Goal: Task Accomplishment & Management: Complete application form

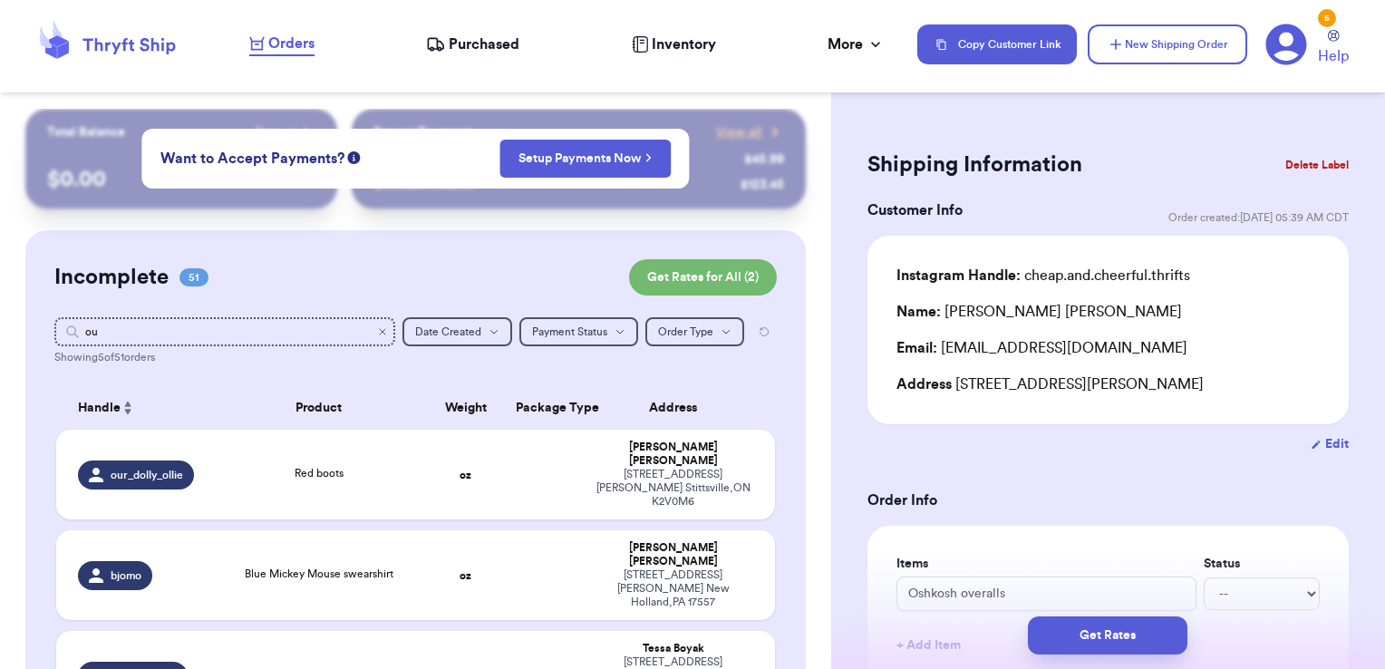
click at [377, 336] on icon "Clear search" at bounding box center [382, 331] width 11 height 11
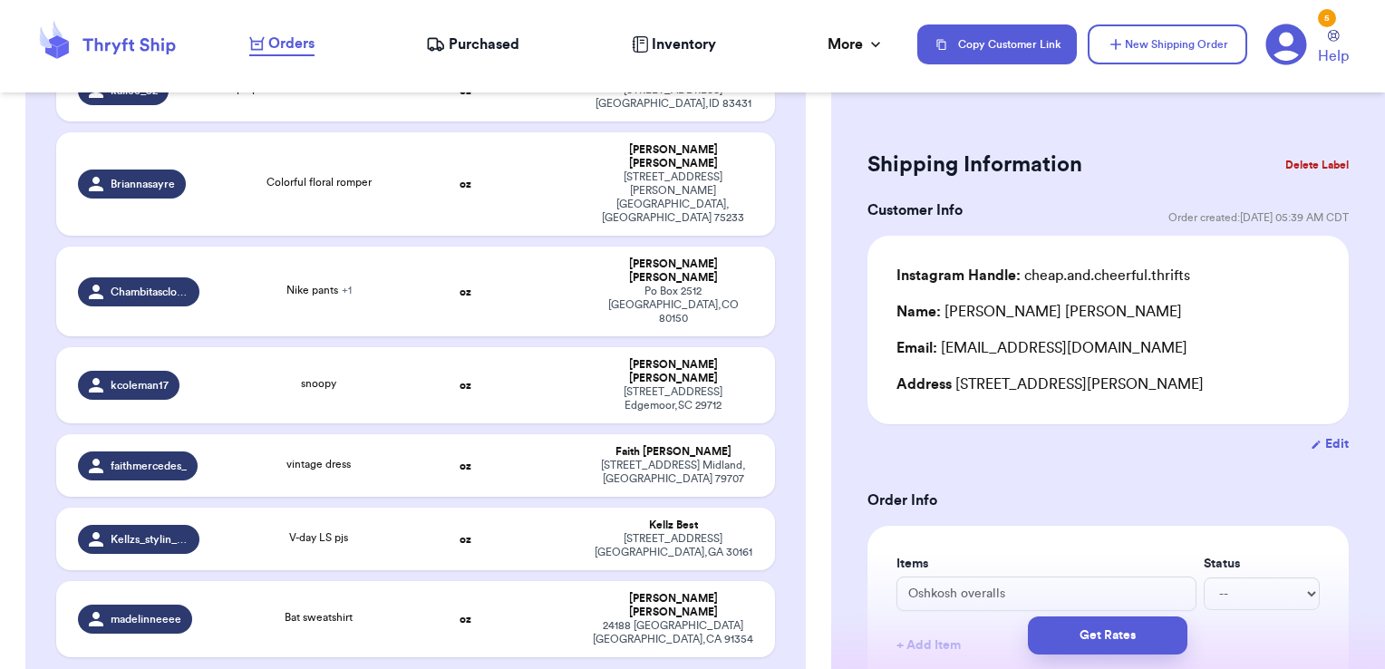
scroll to position [4192, 0]
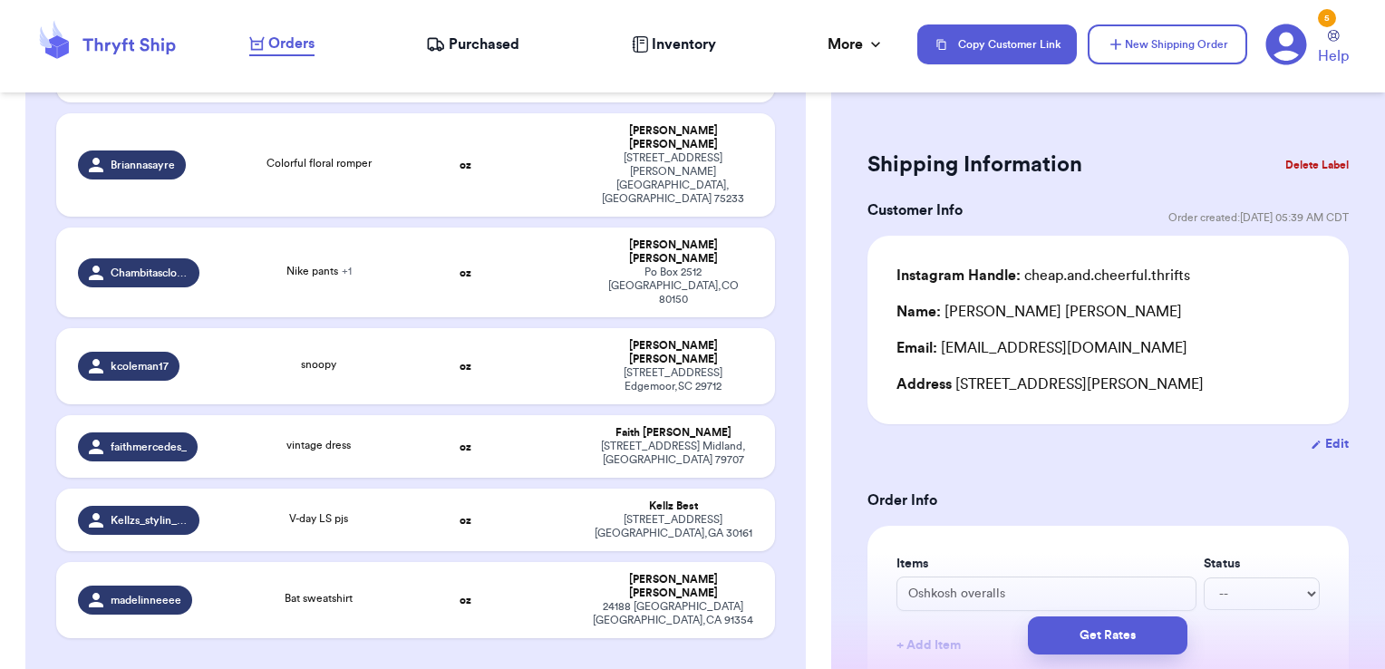
checkbox input "true"
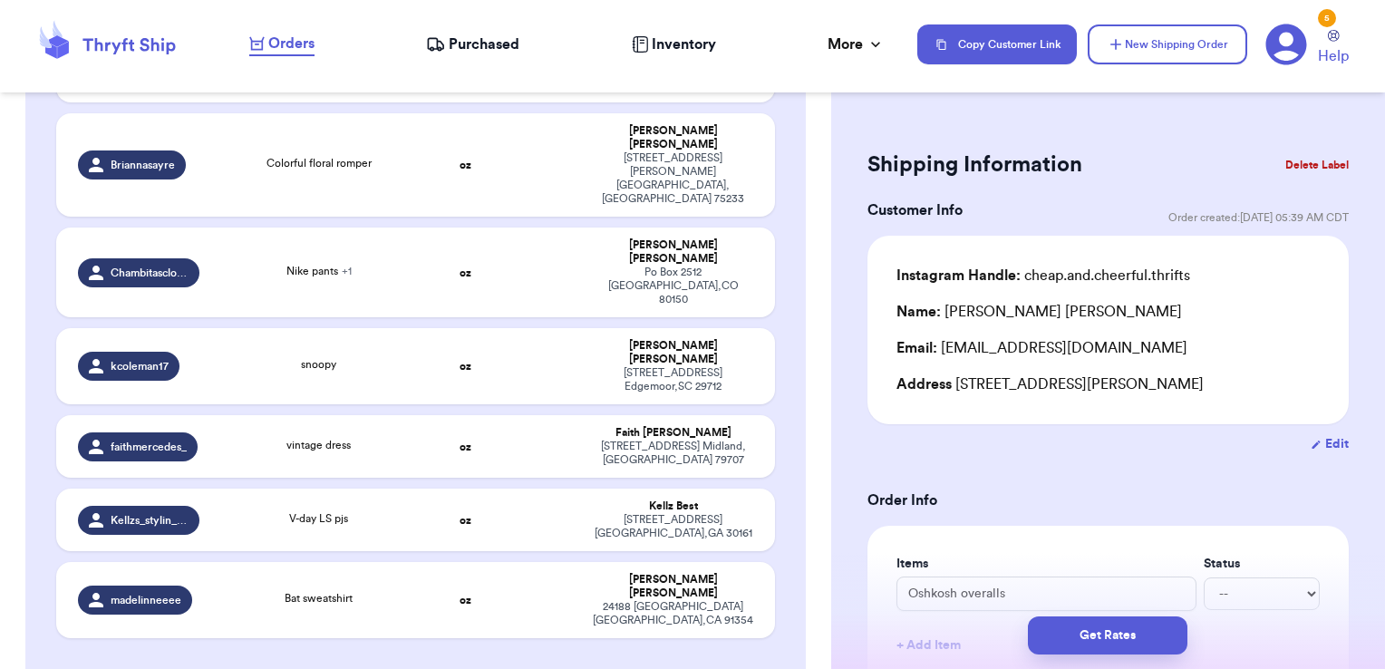
checkbox input "true"
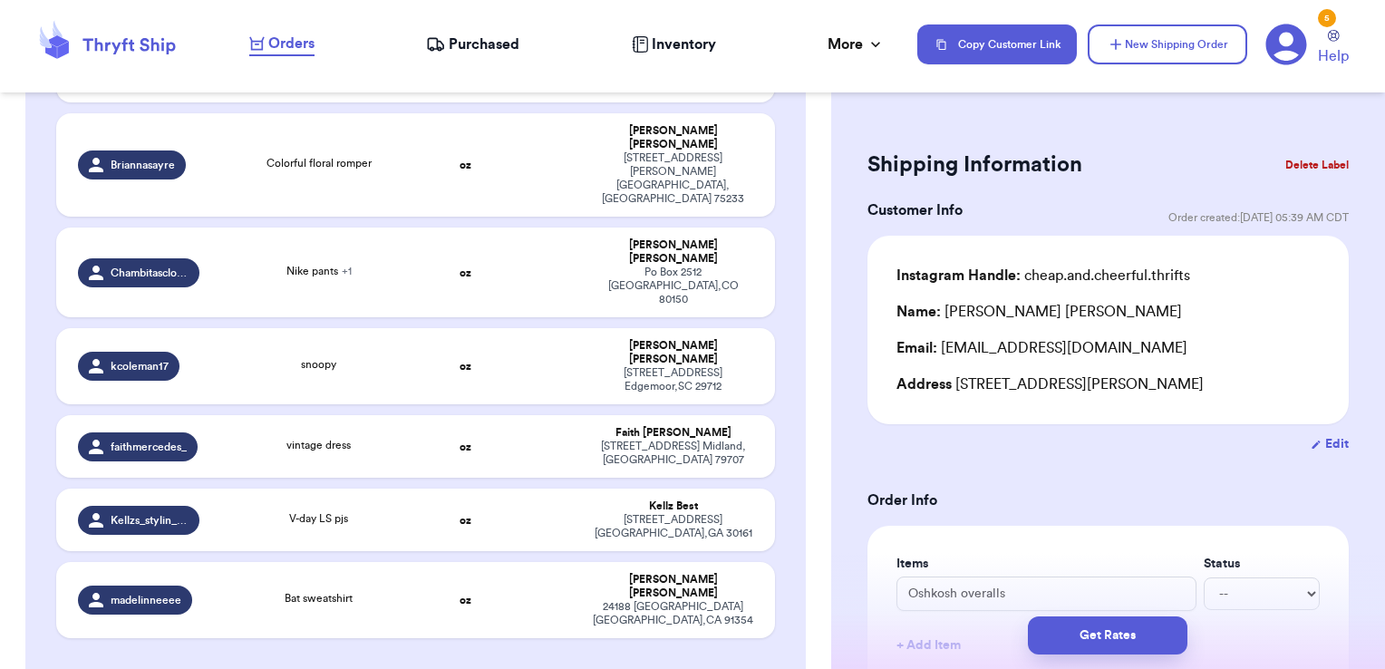
checkbox input "true"
checkbox input "false"
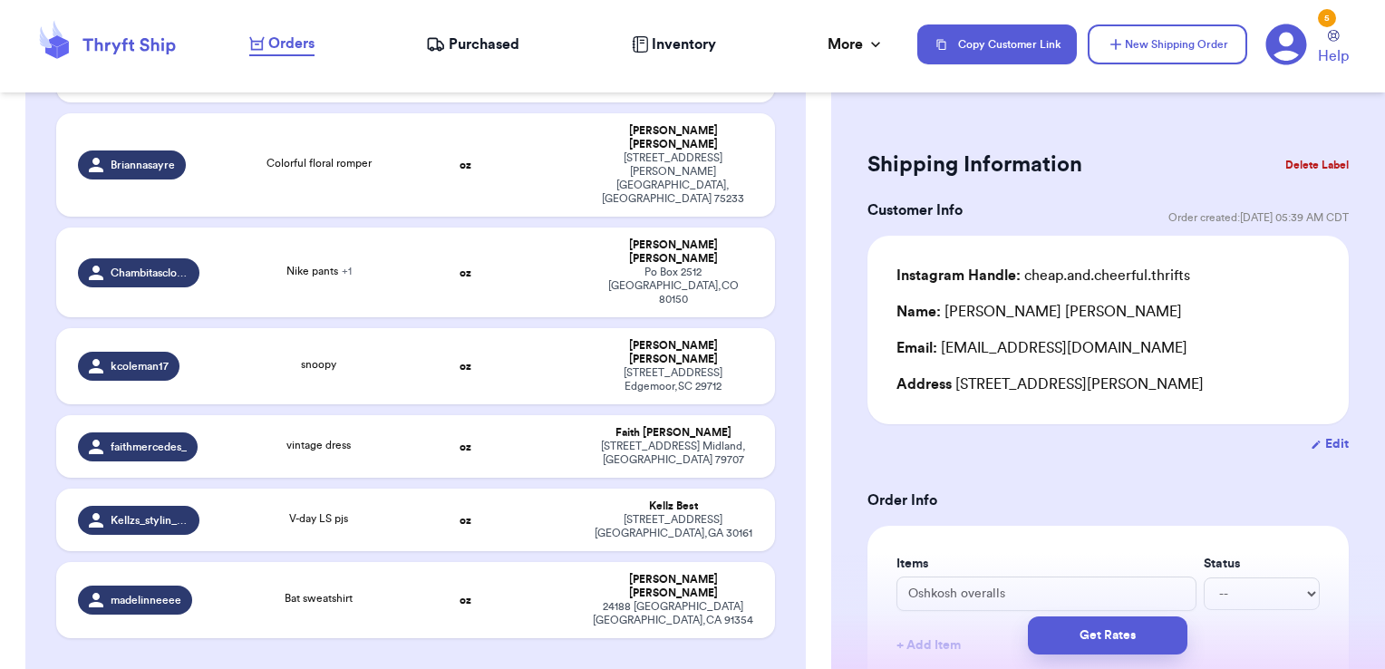
checkbox input "false"
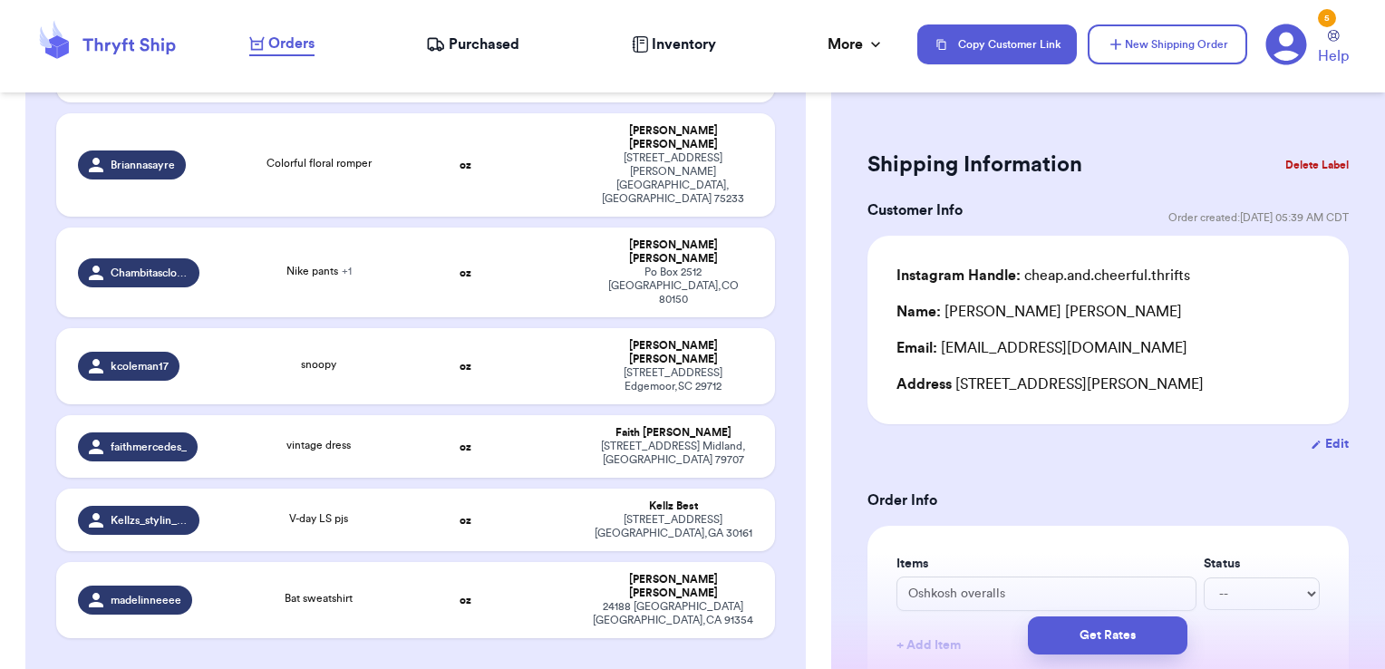
checkbox input "false"
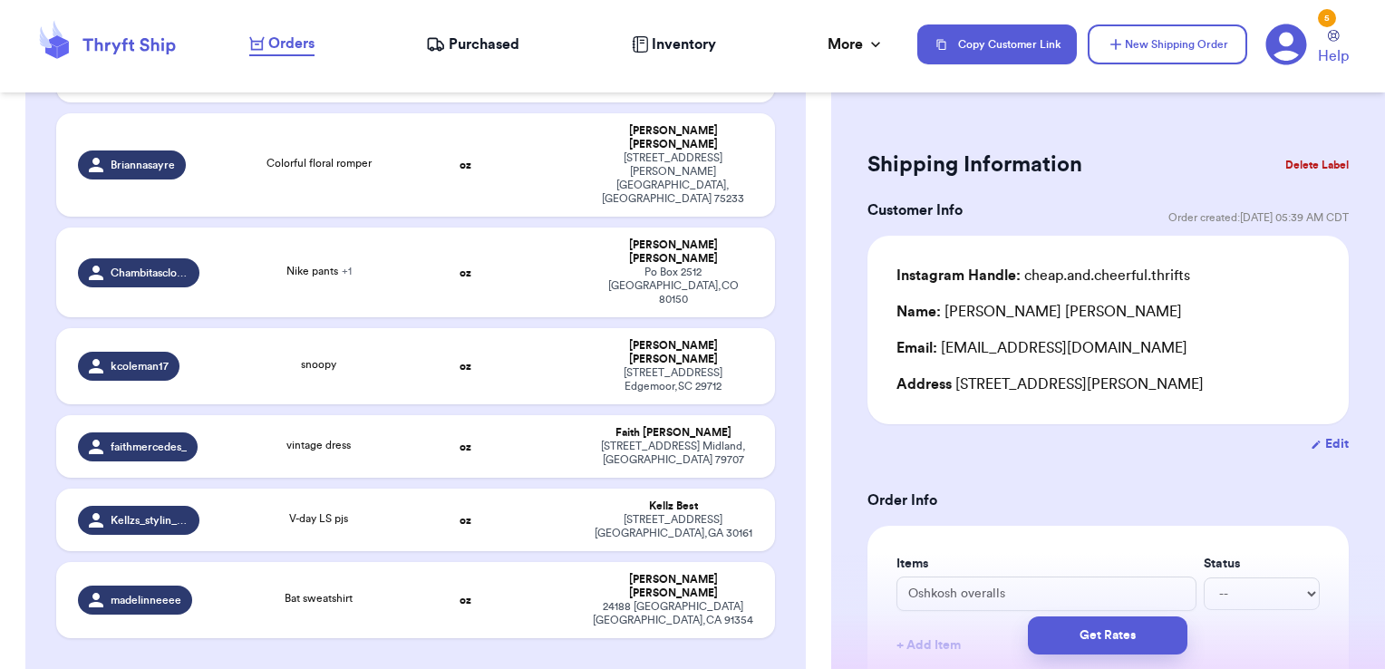
checkbox input "false"
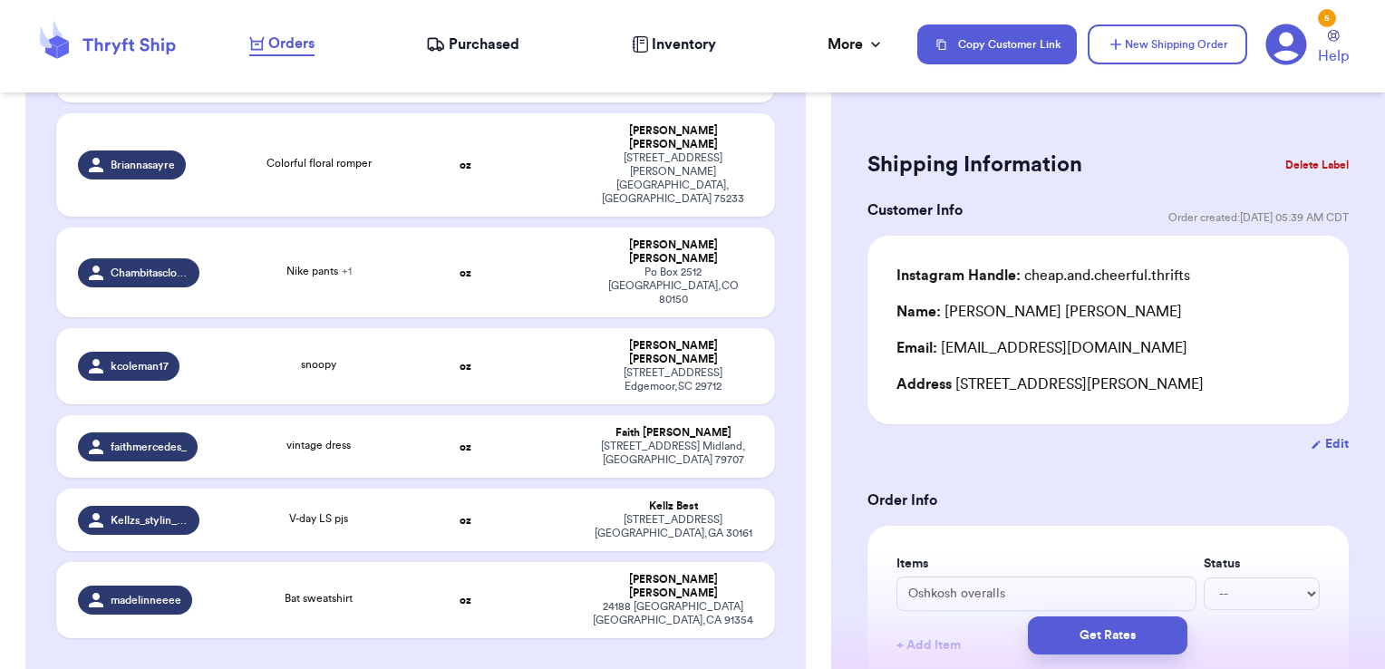
checkbox input "false"
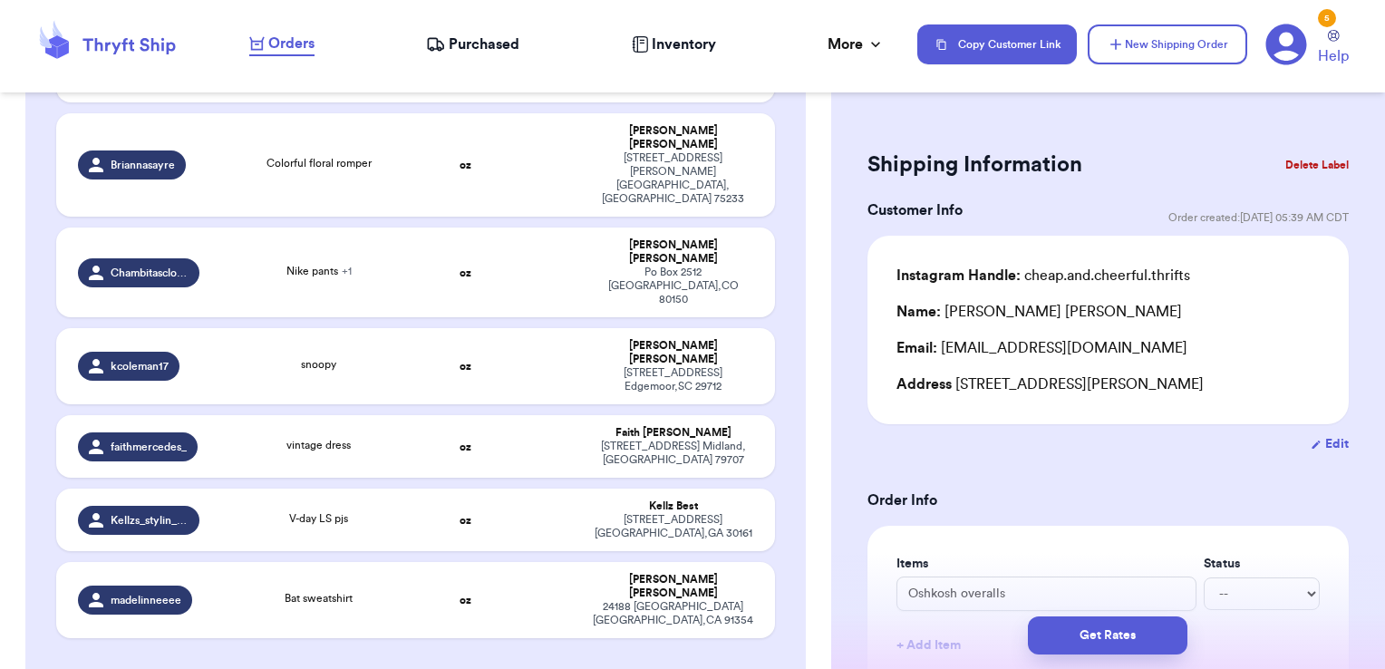
checkbox input "false"
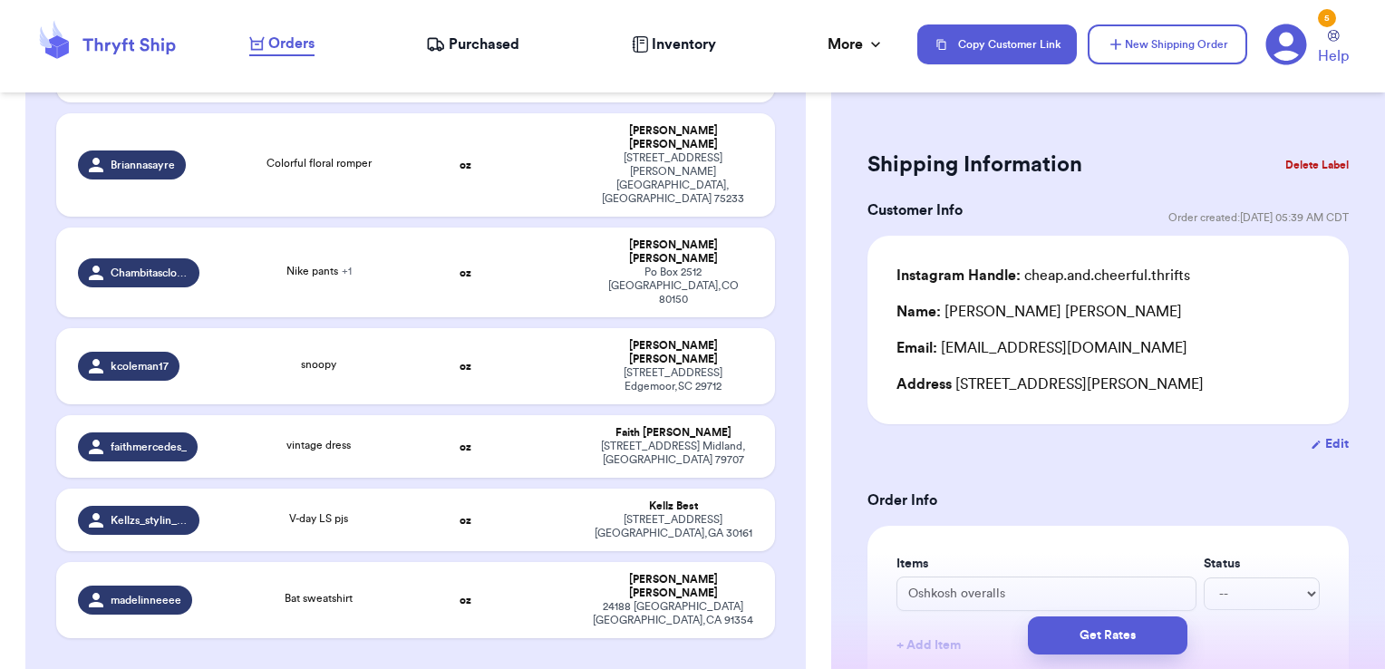
checkbox input "false"
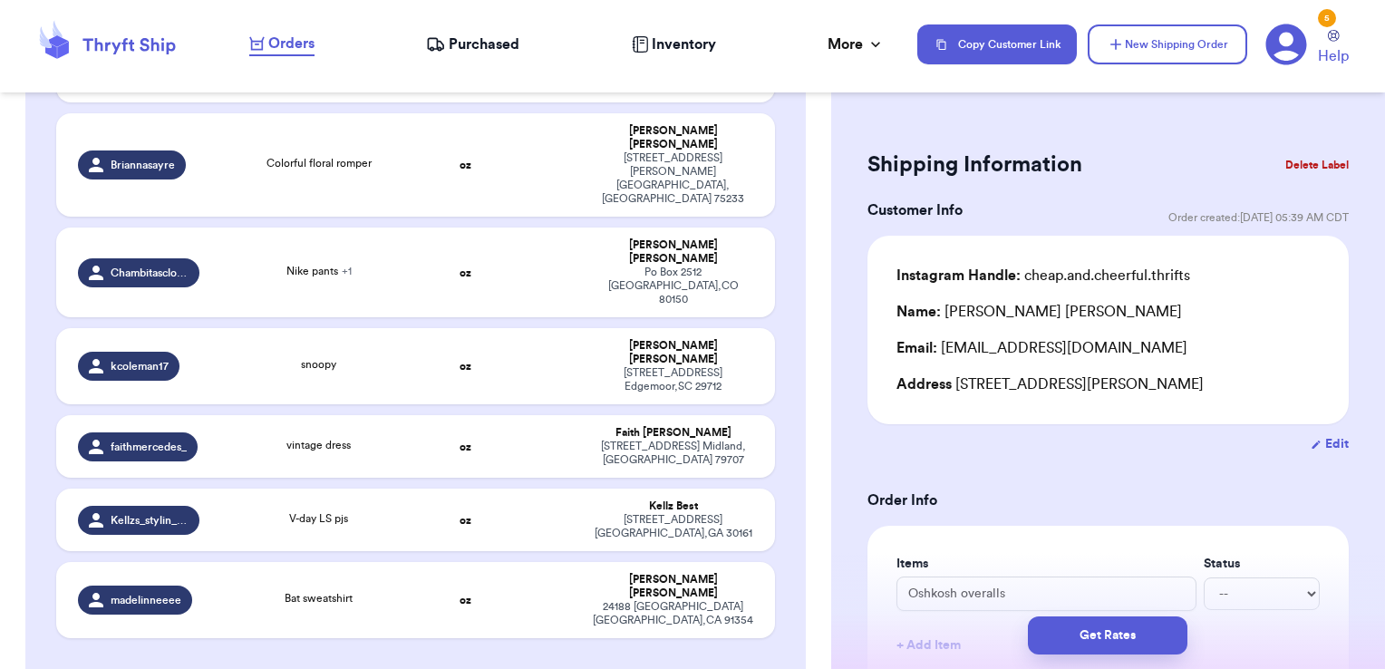
checkbox input "false"
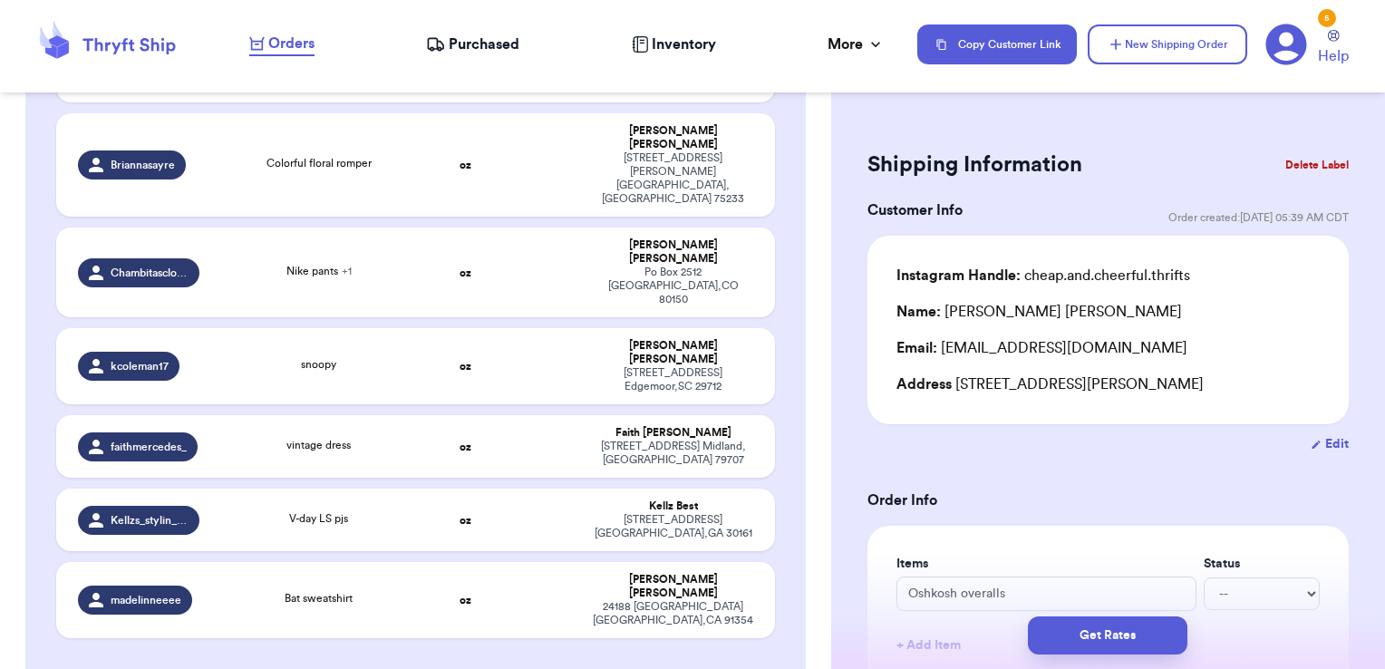
checkbox input "false"
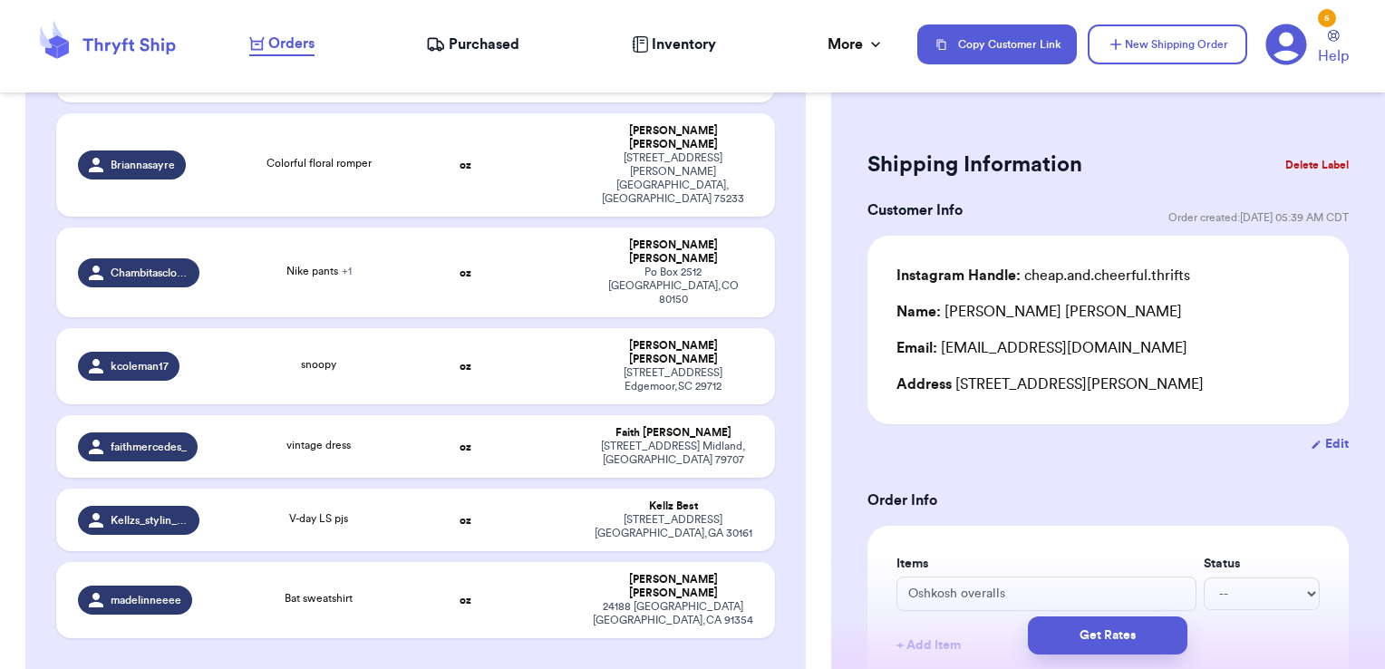
checkbox input "false"
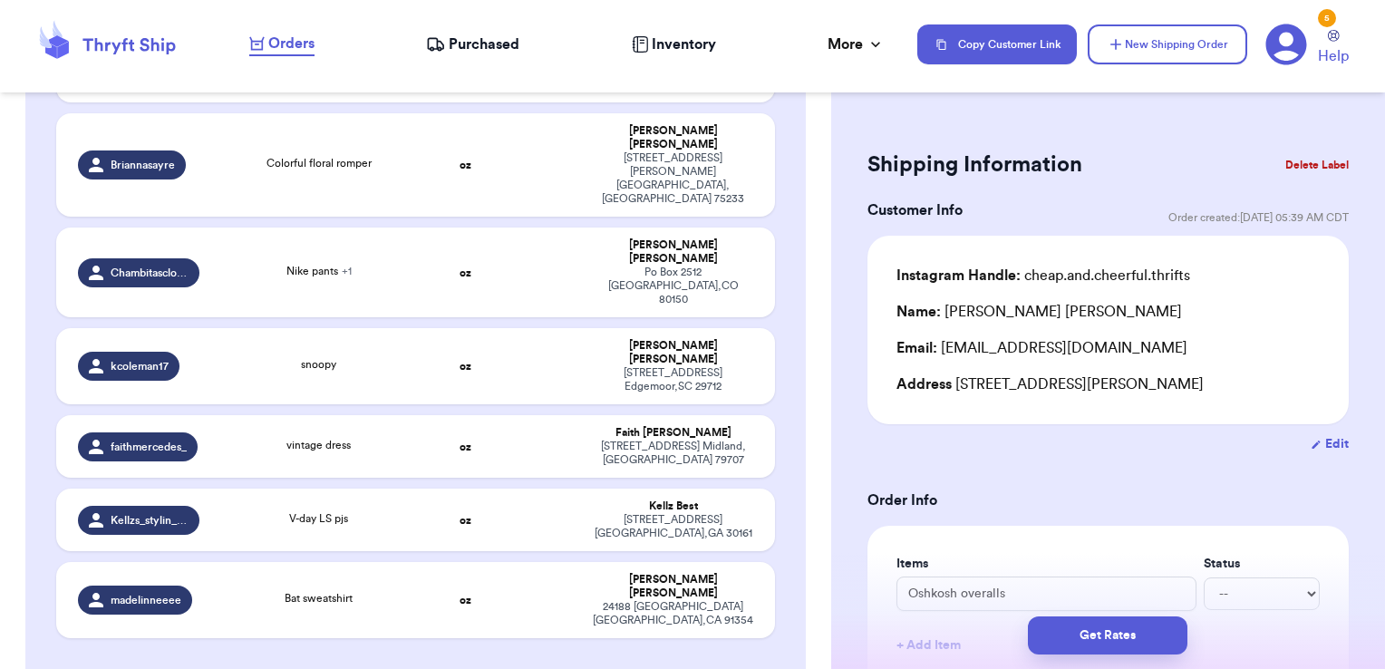
checkbox input "true"
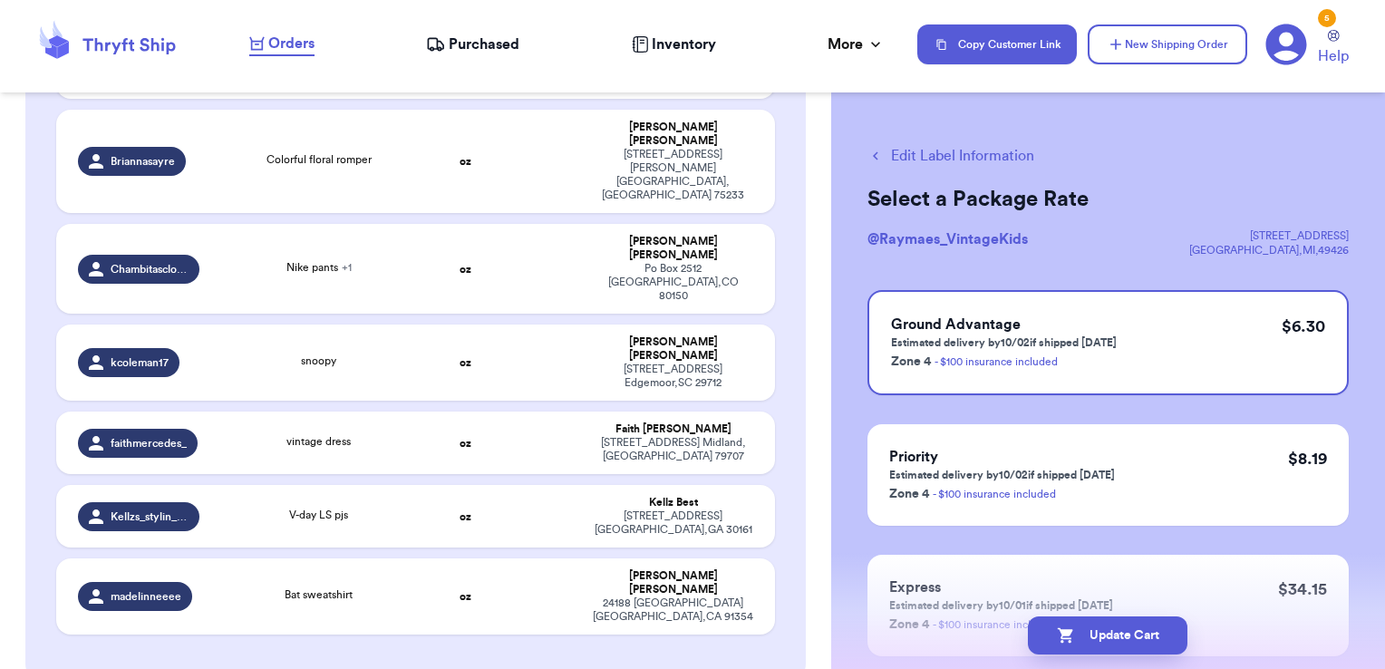
checkbox input "true"
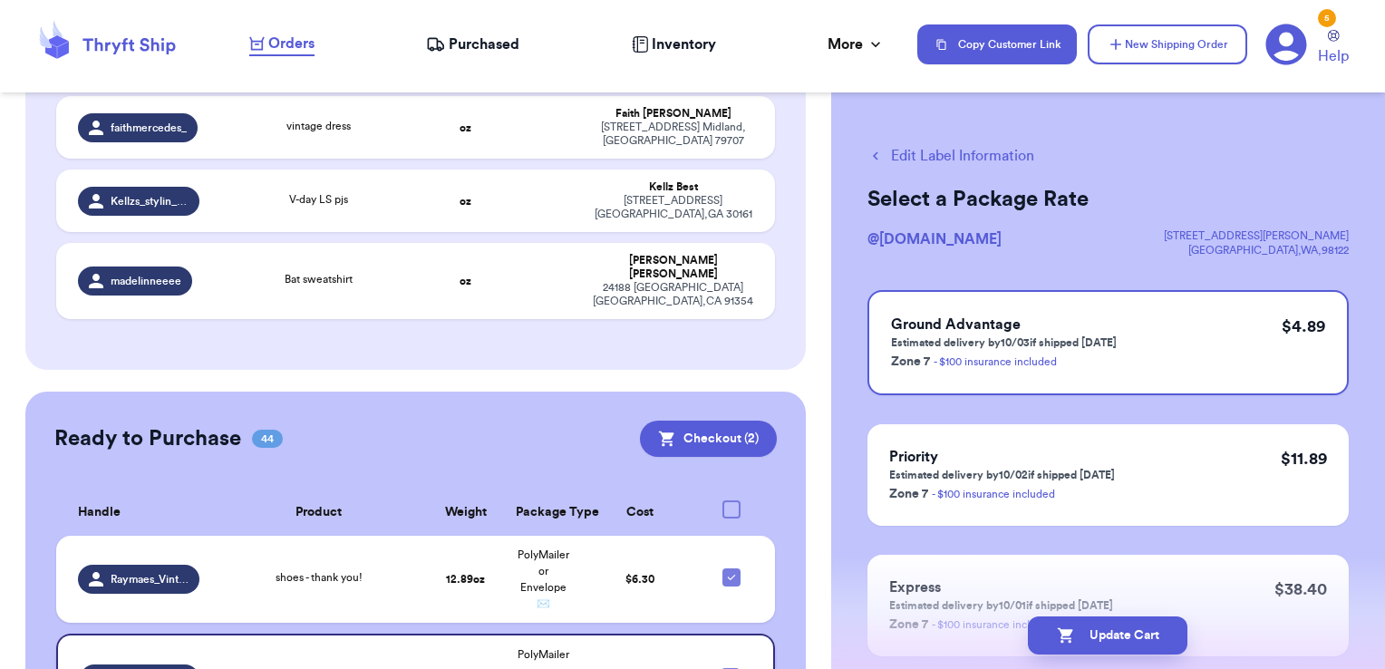
scroll to position [4510, 0]
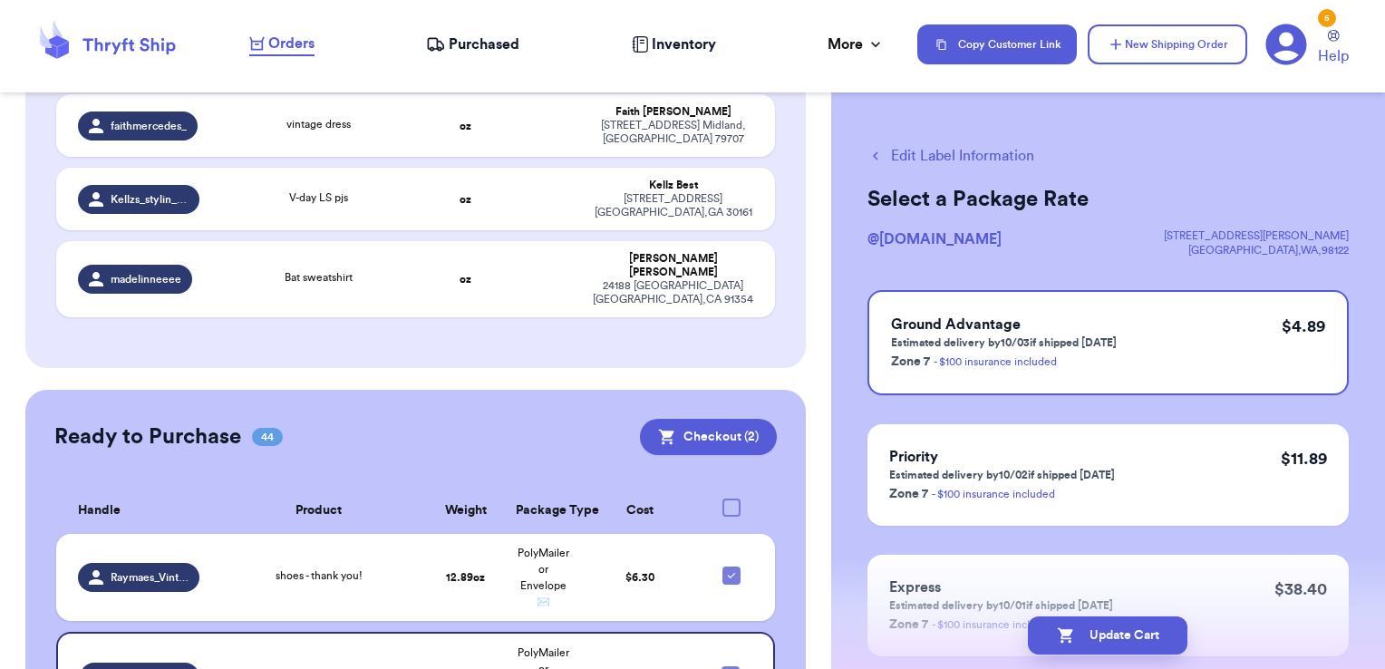
checkbox input "true"
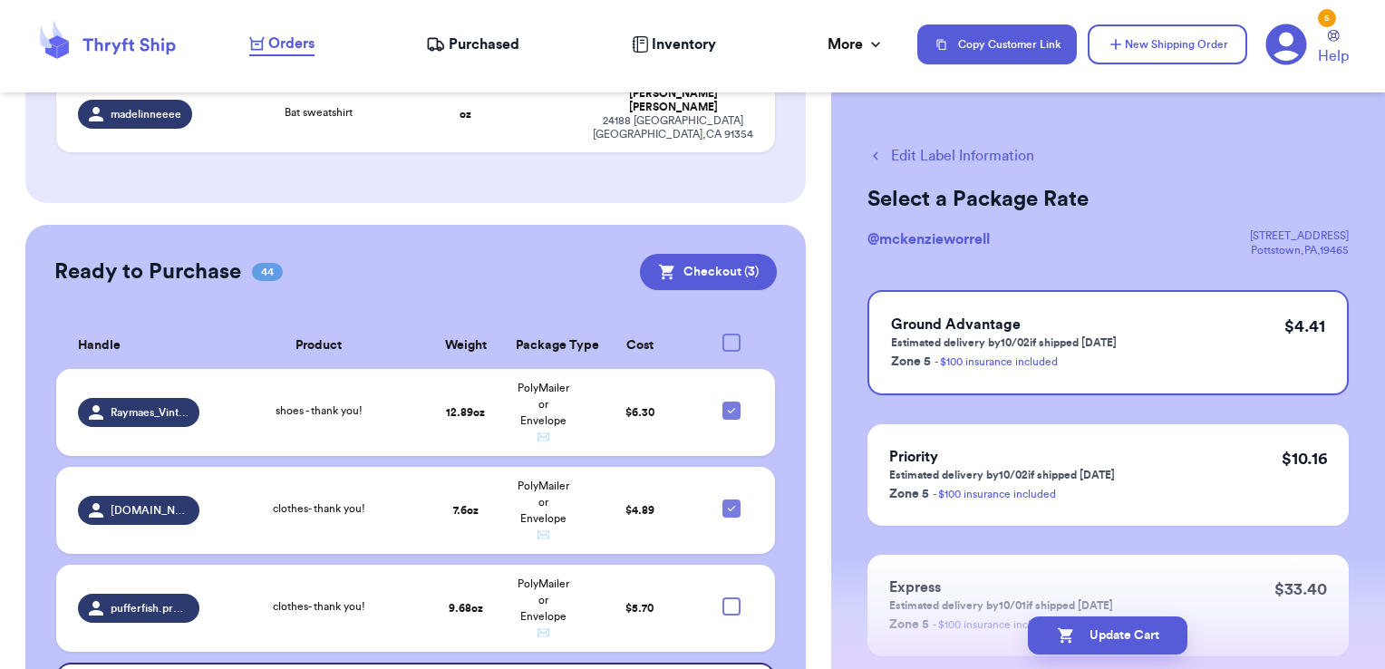
scroll to position [4678, 0]
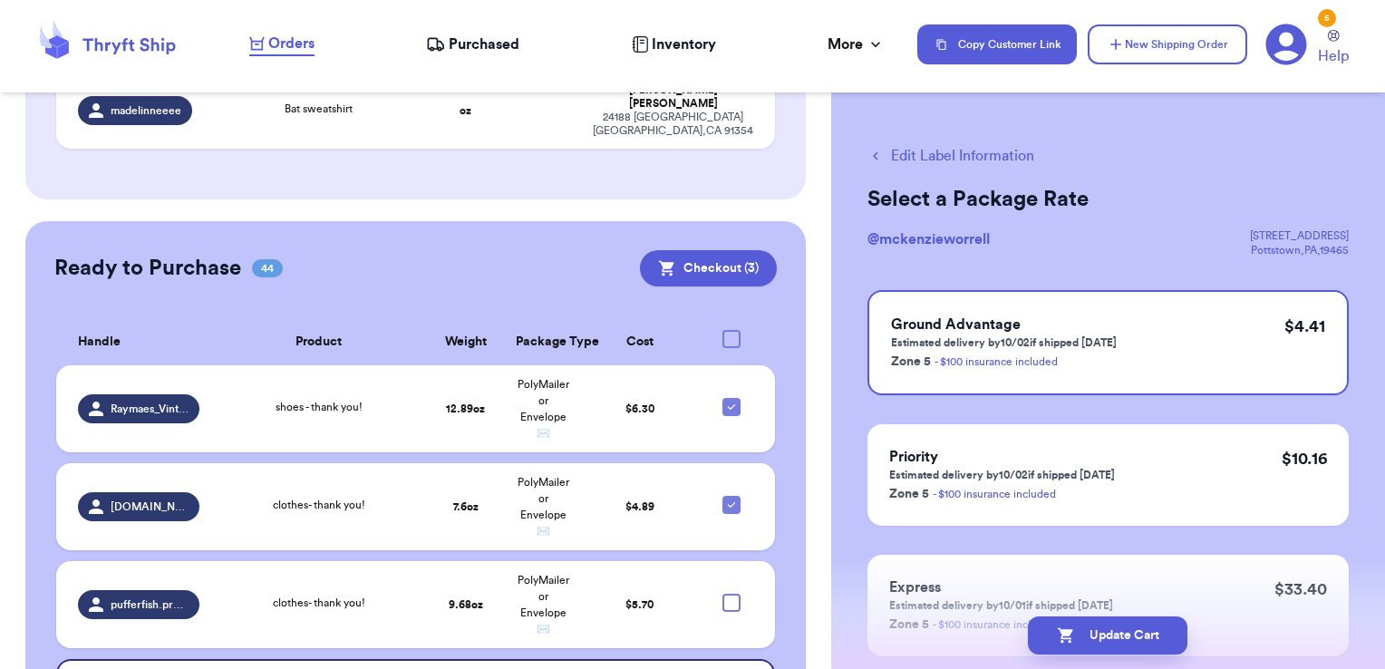
checkbox input "true"
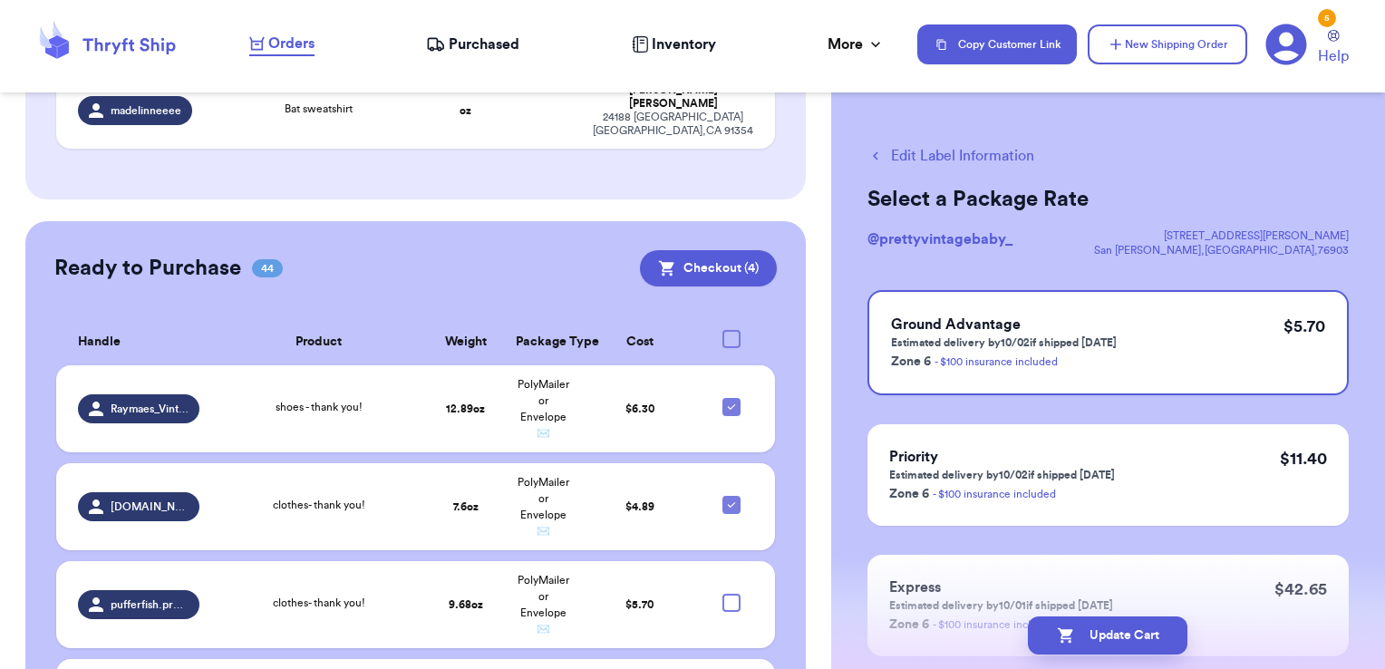
checkbox input "true"
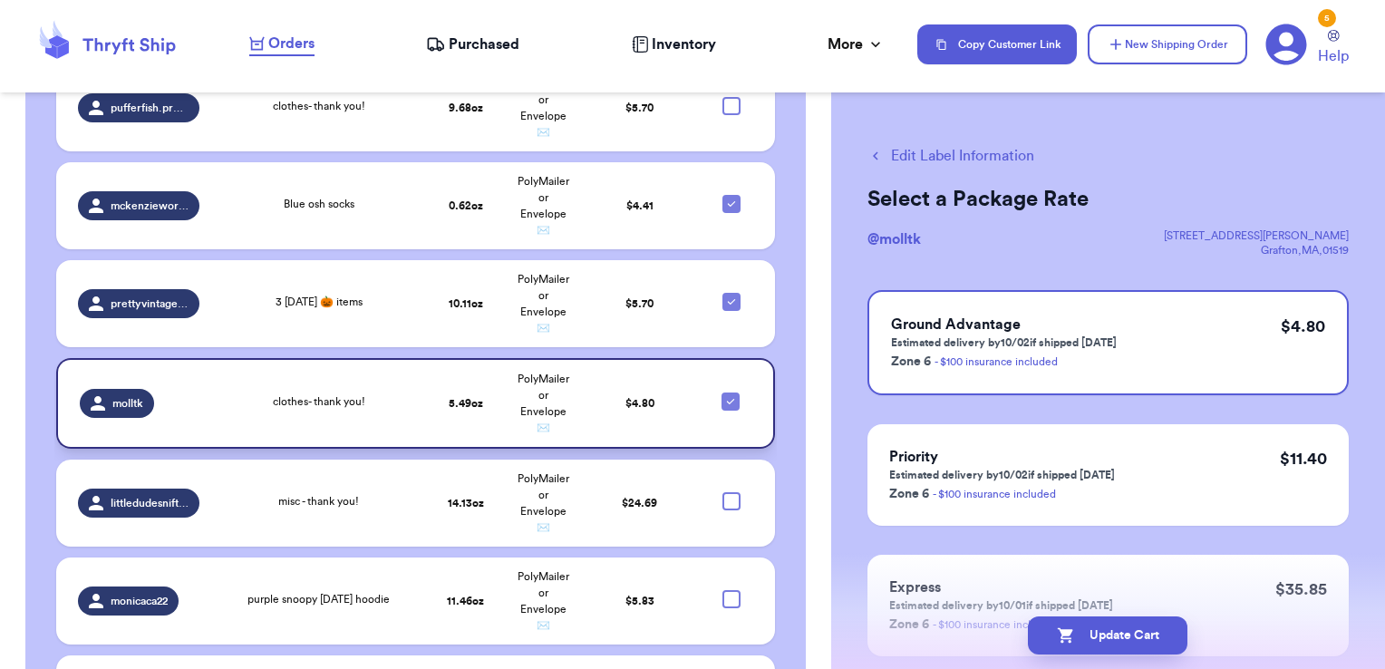
scroll to position [5185, 0]
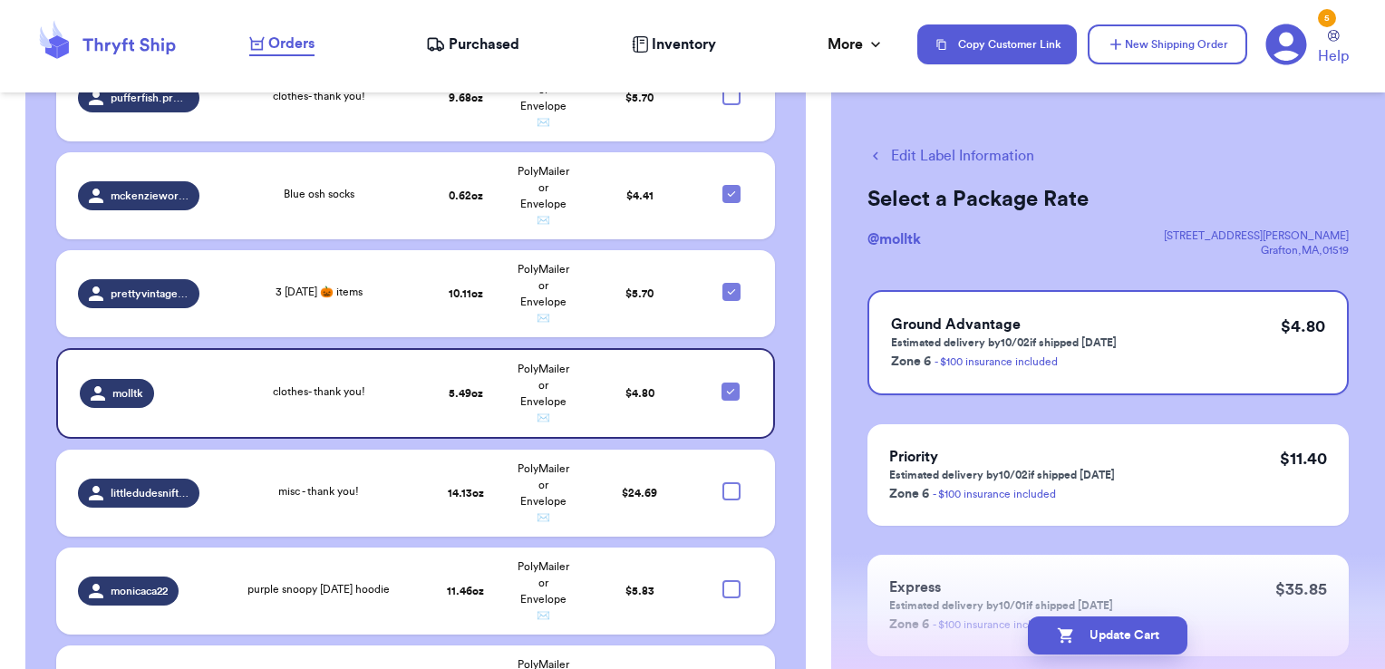
checkbox input "true"
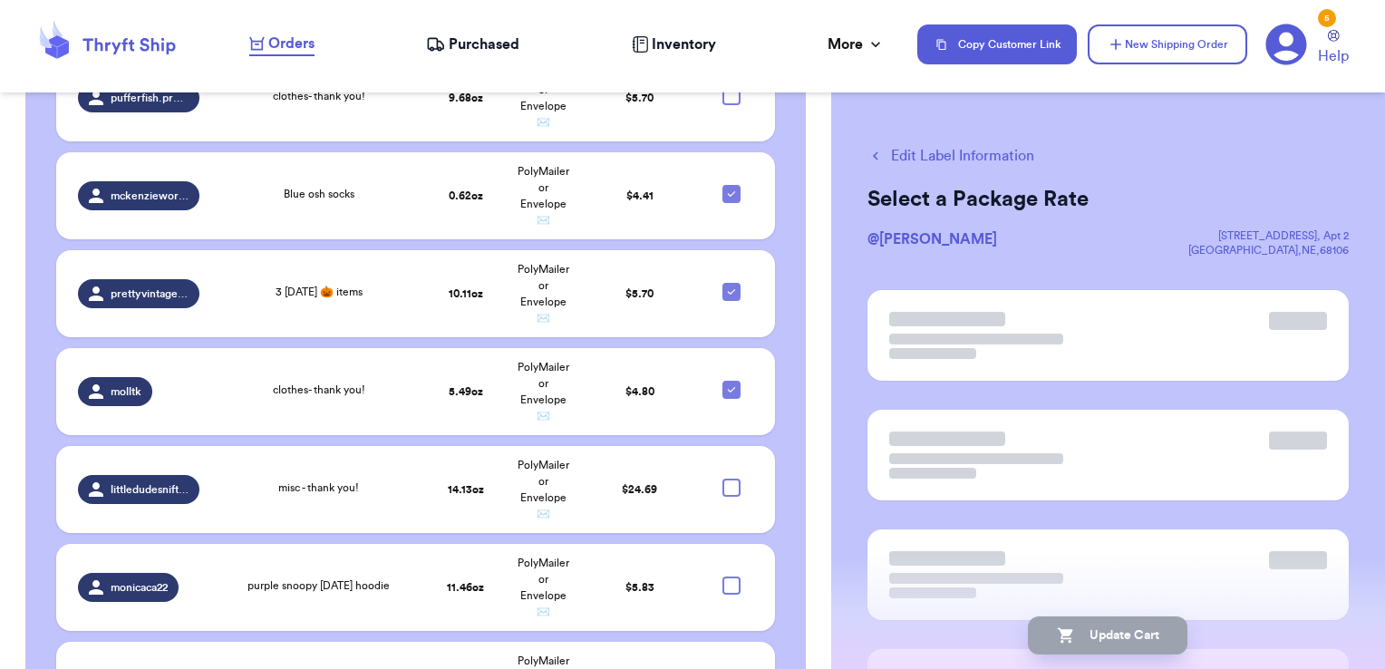
scroll to position [5182, 0]
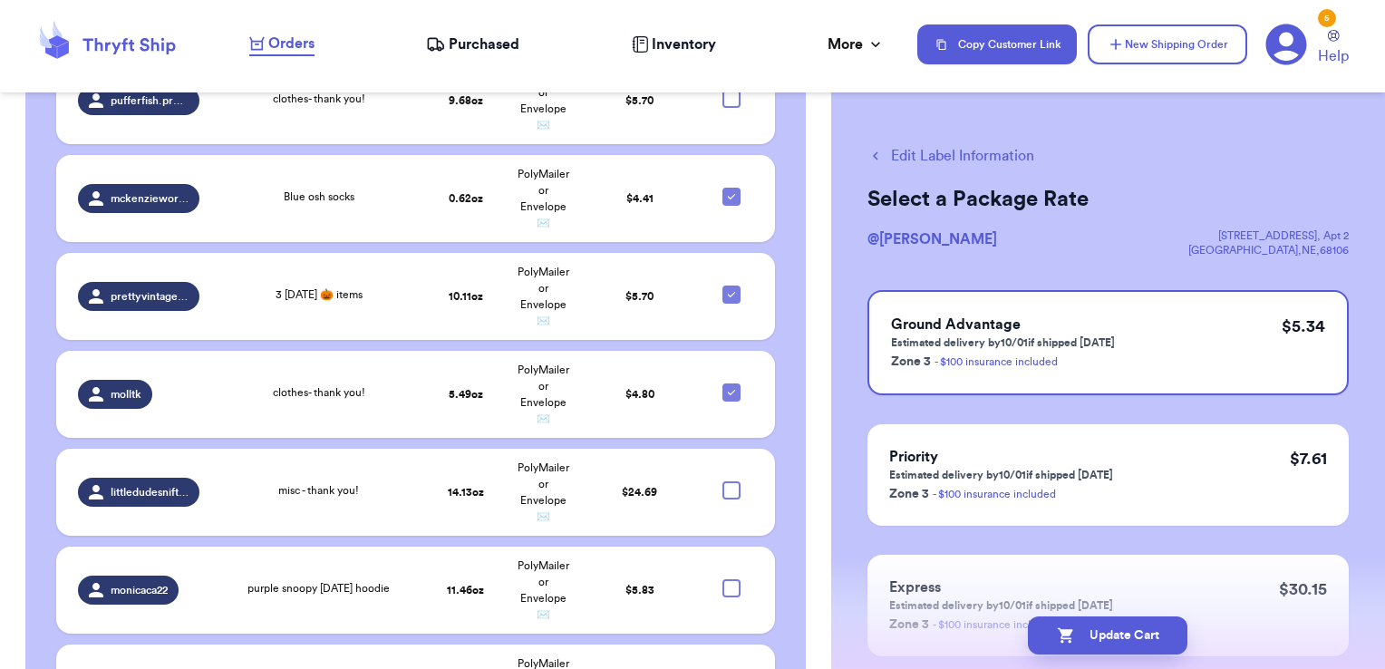
checkbox input "true"
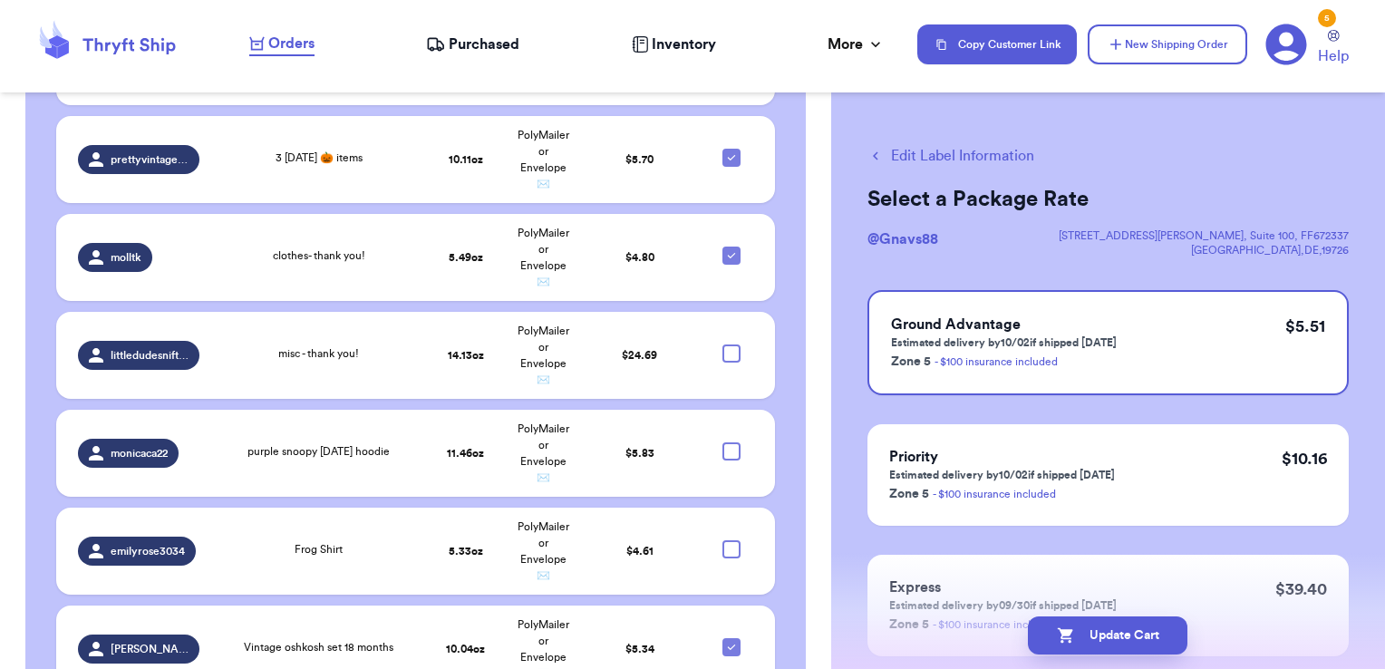
scroll to position [5331, 0]
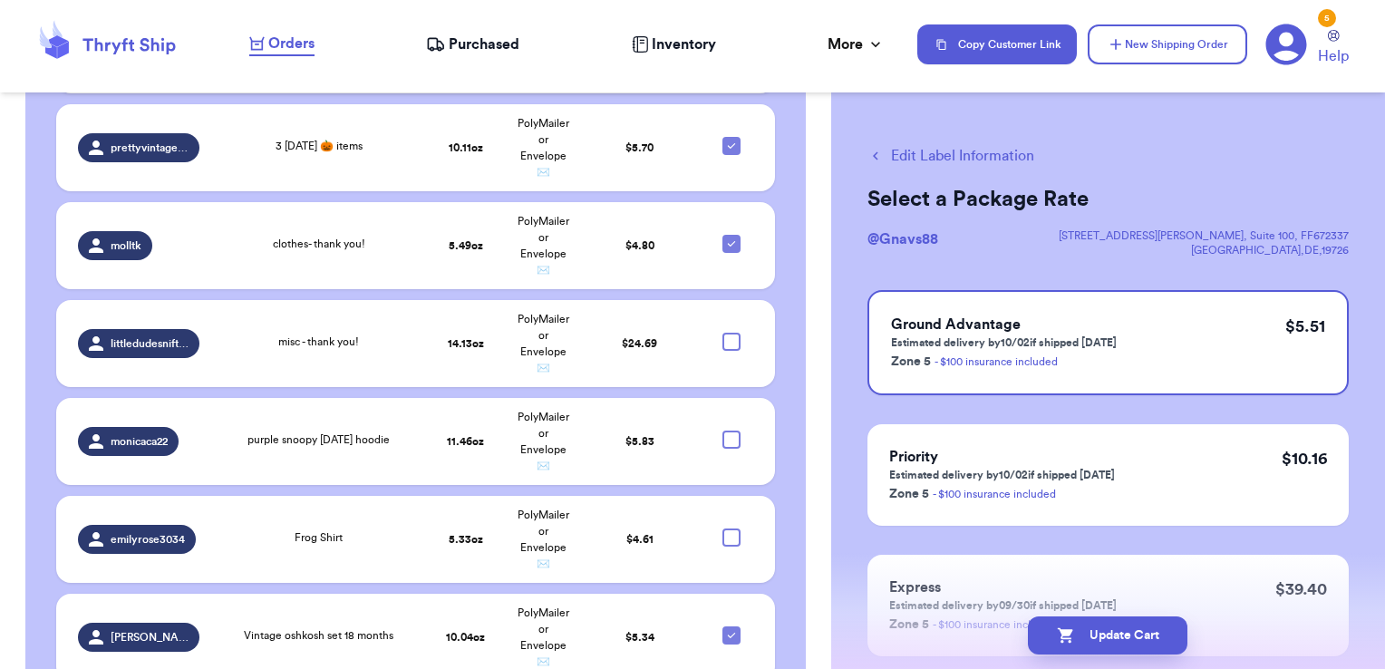
checkbox input "true"
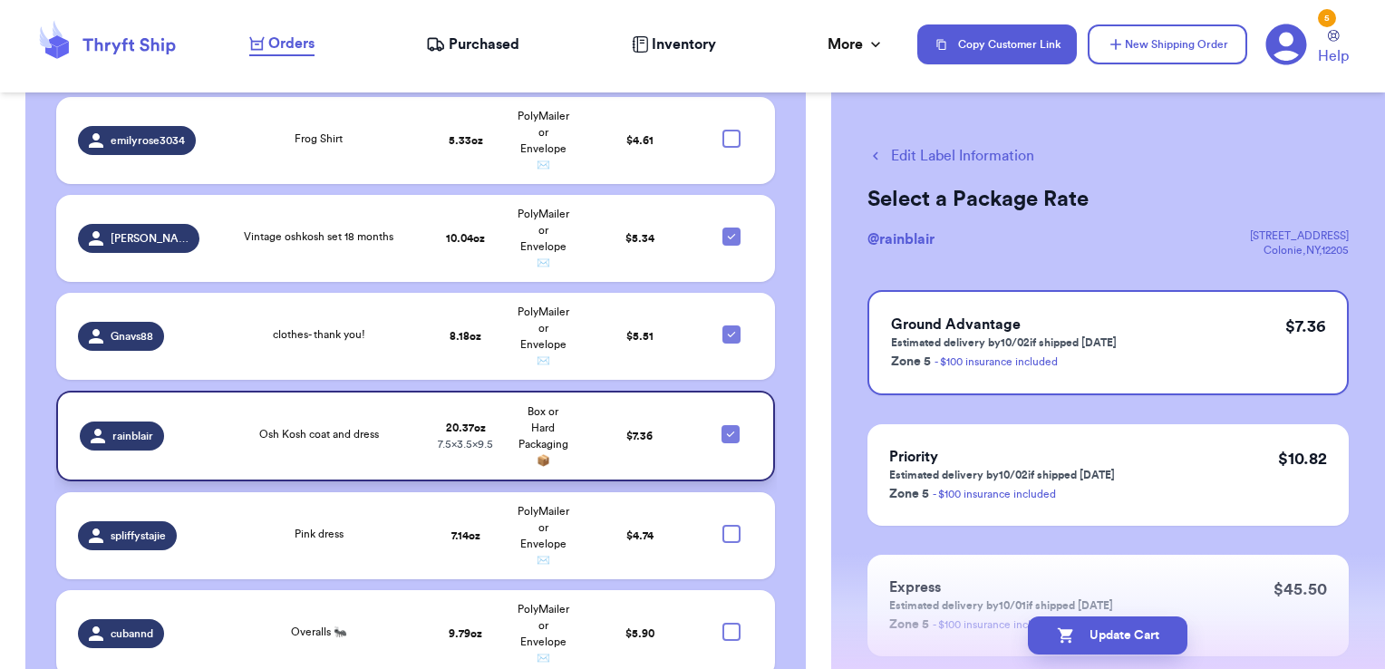
scroll to position [5749, 0]
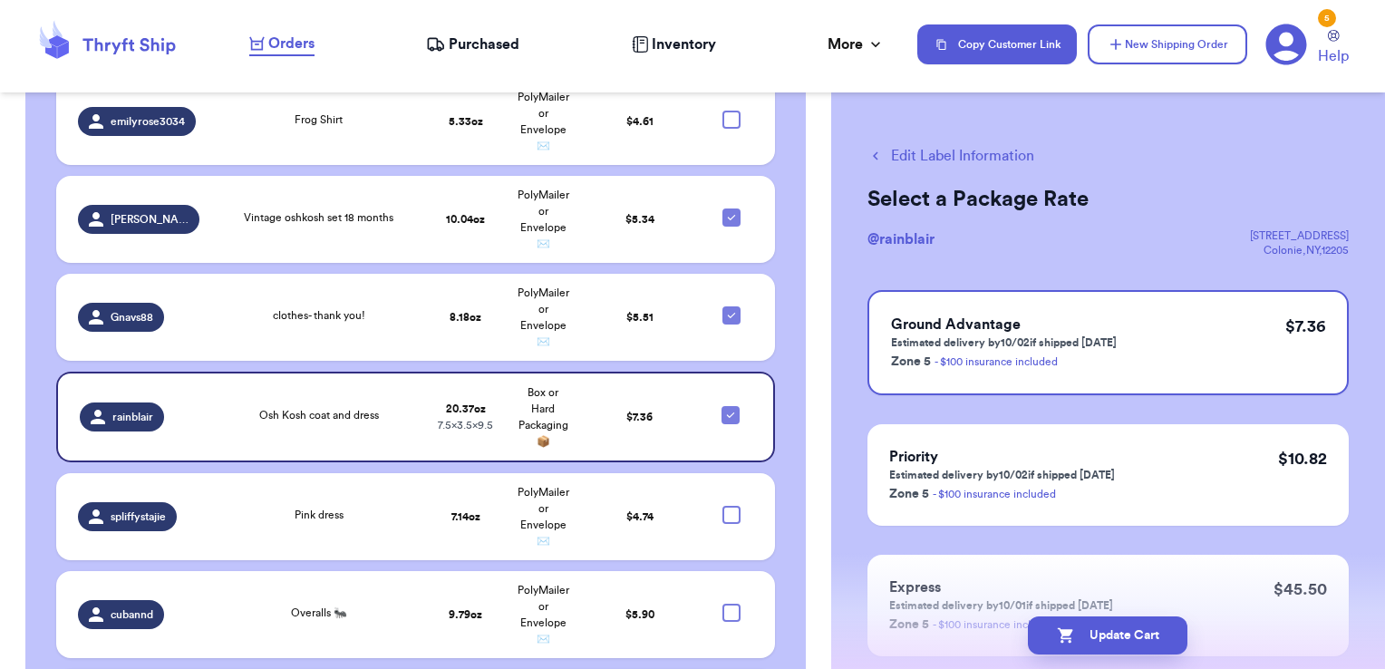
checkbox input "true"
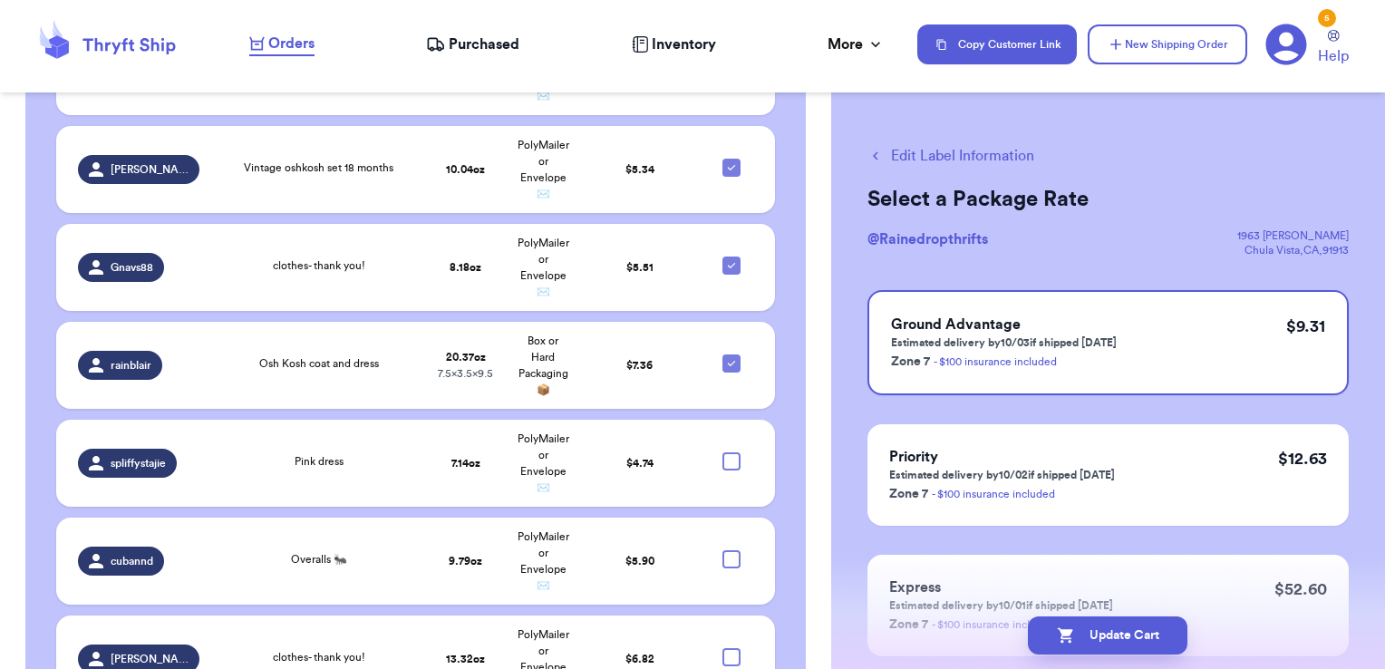
scroll to position [5813, 0]
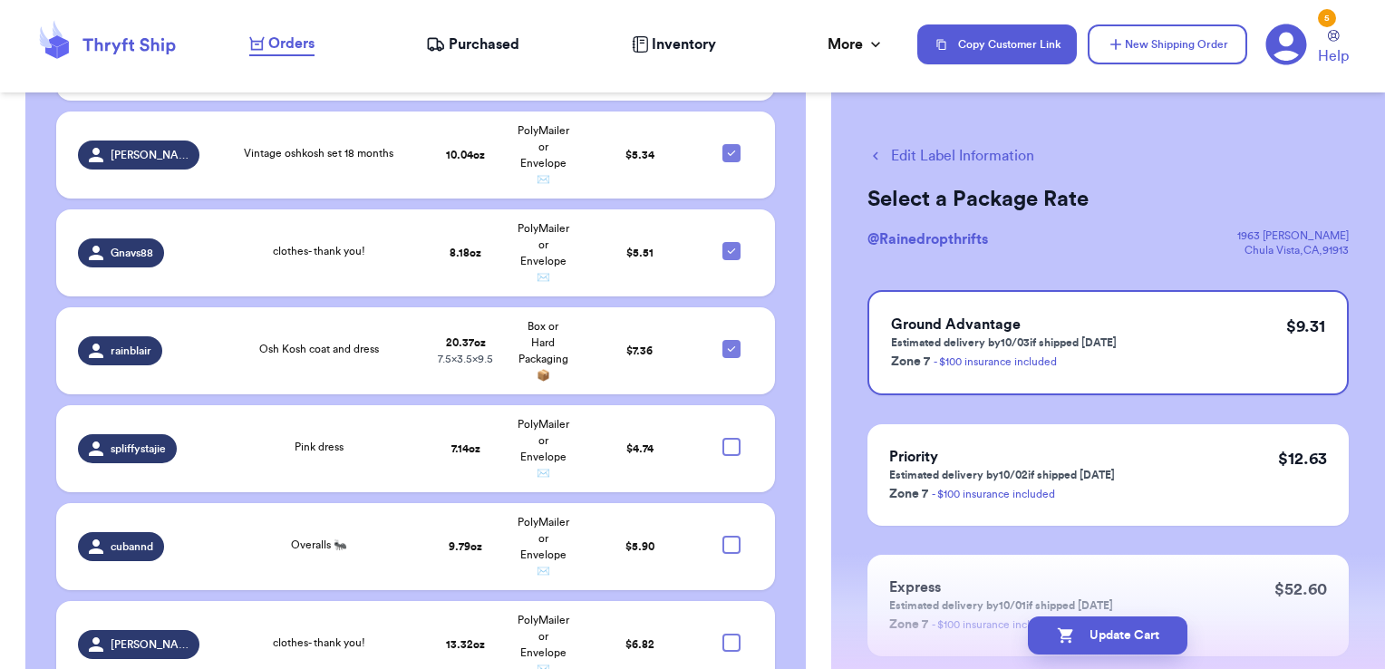
checkbox input "true"
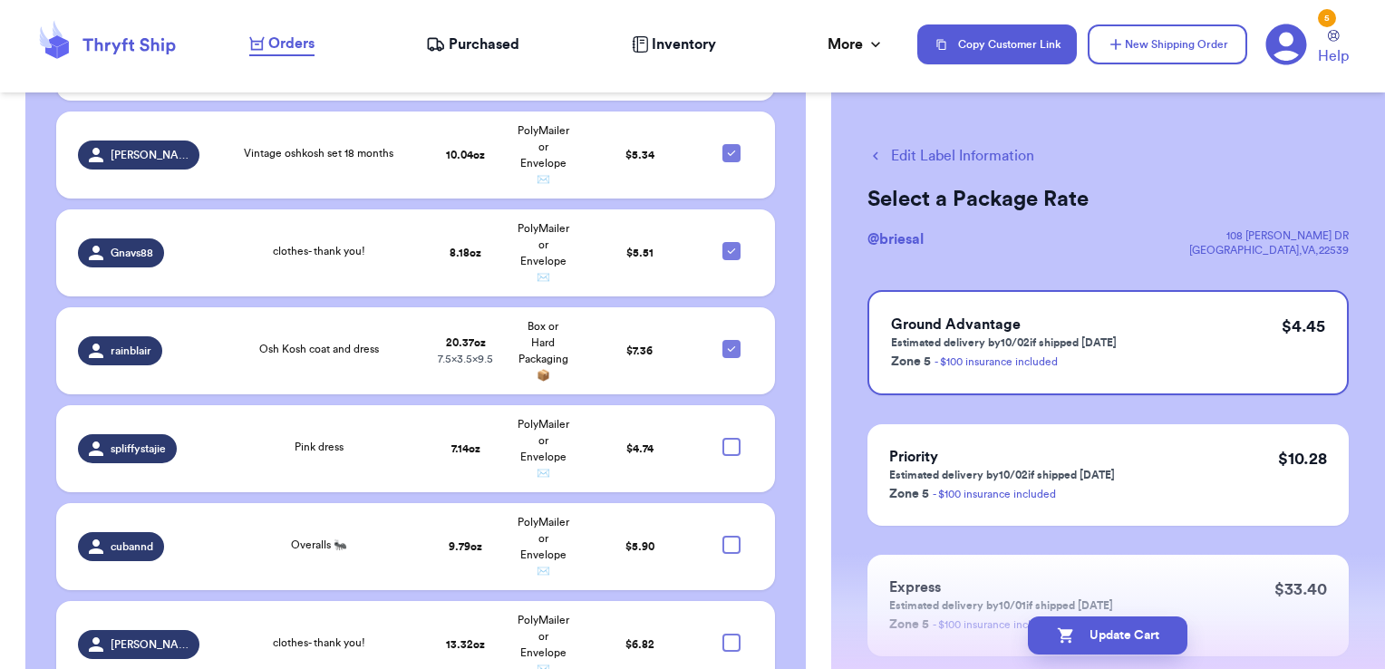
checkbox input "true"
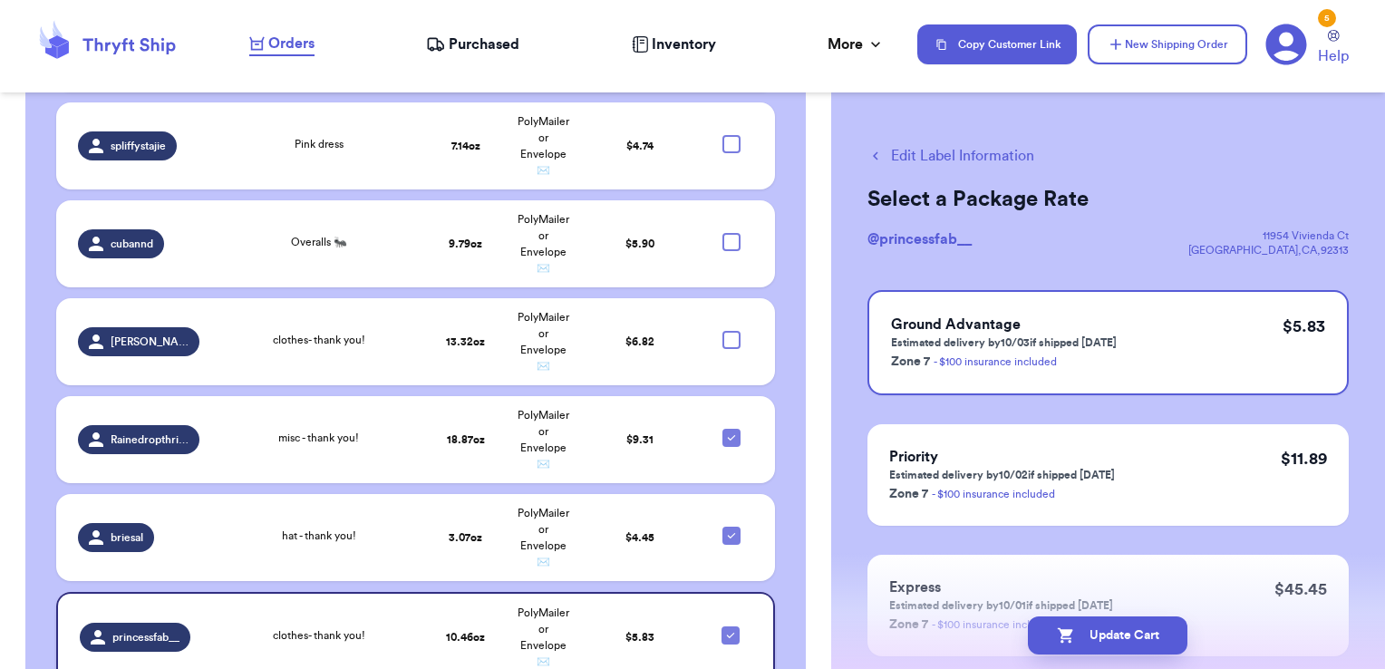
scroll to position [6122, 0]
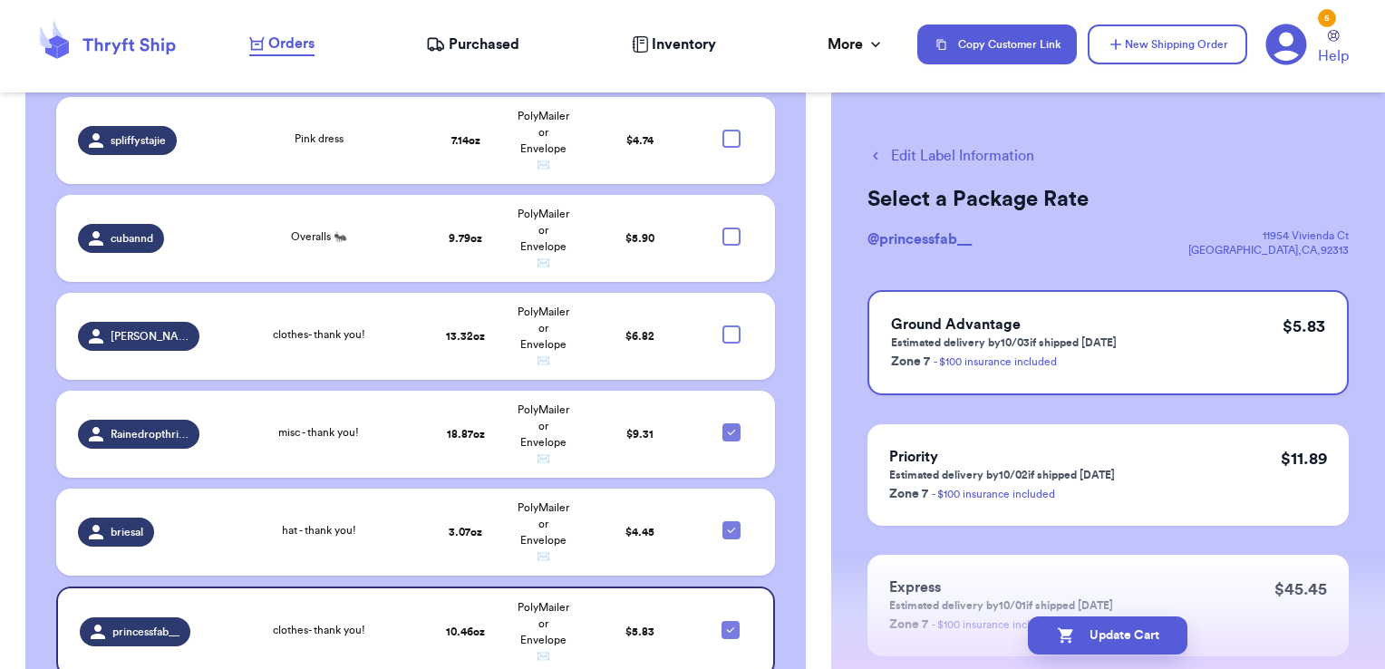
checkbox input "true"
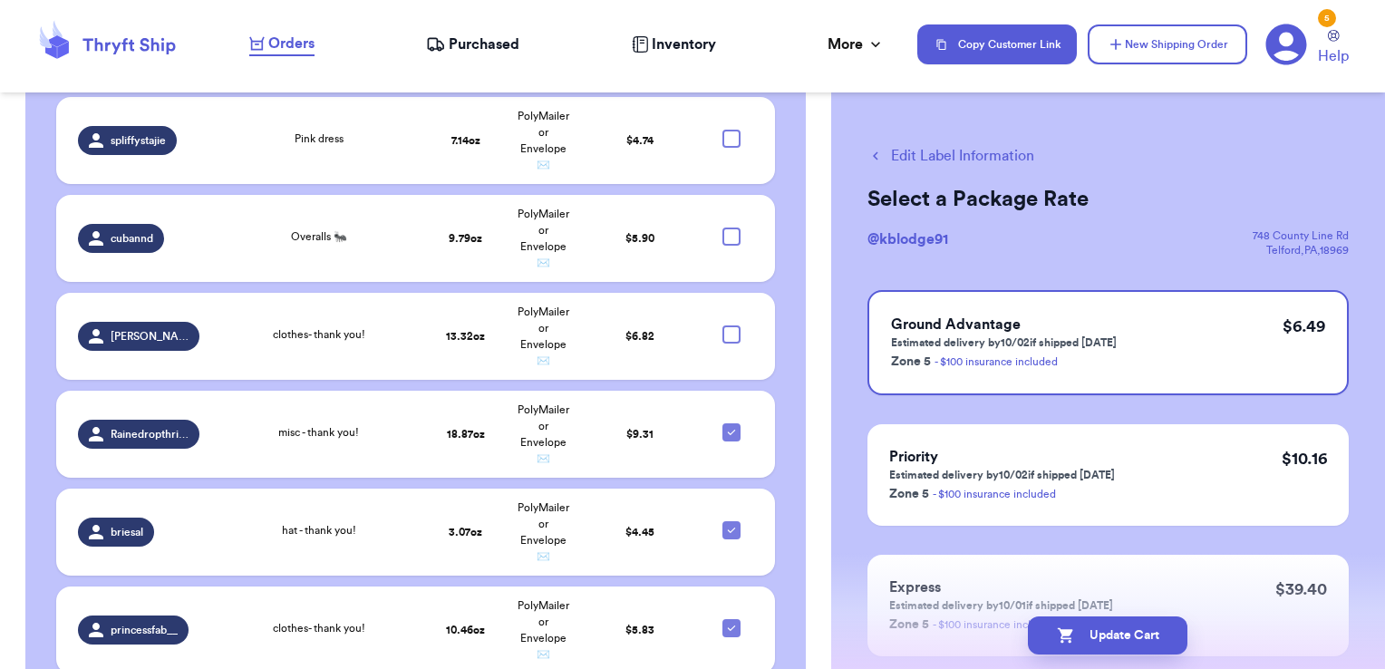
checkbox input "true"
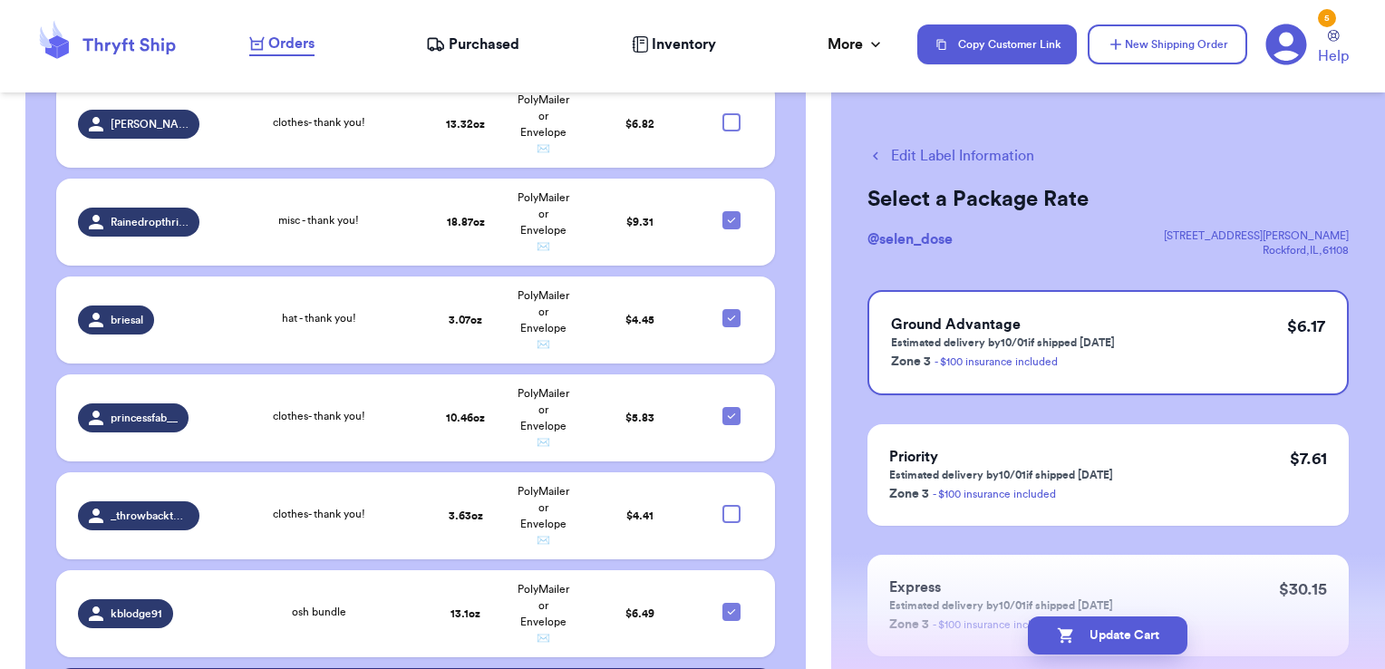
scroll to position [6337, 0]
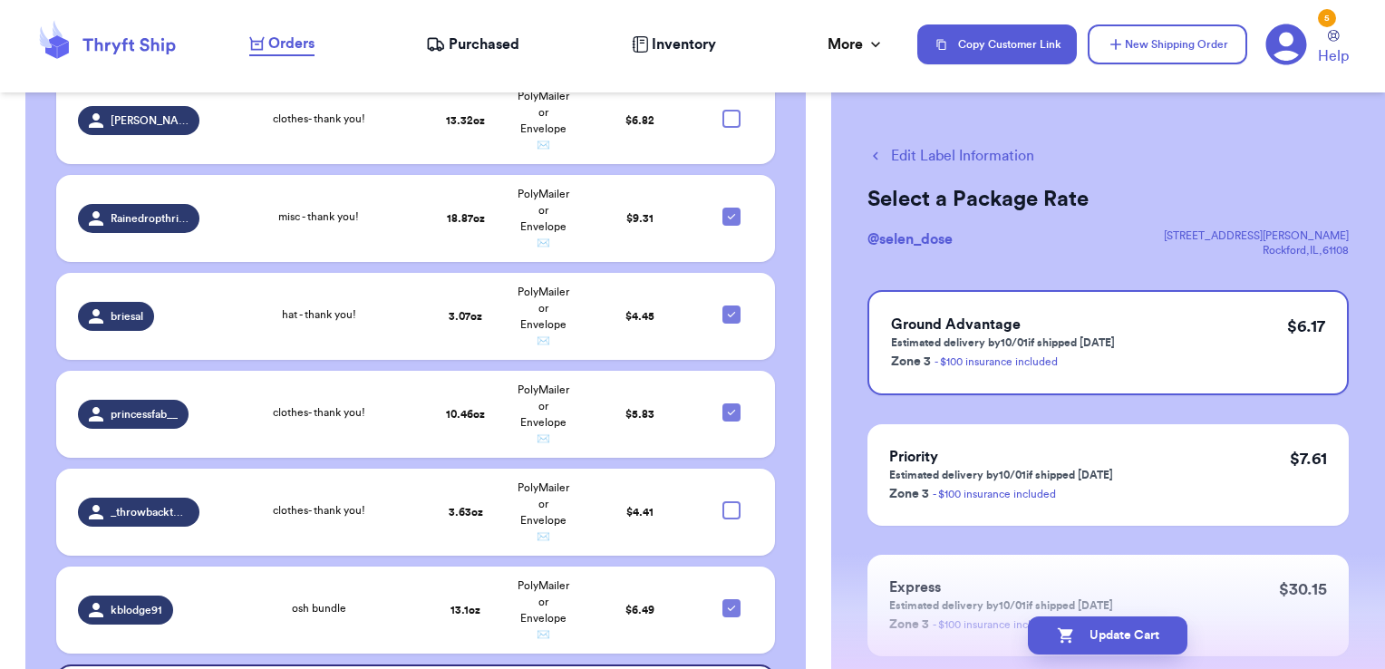
checkbox input "true"
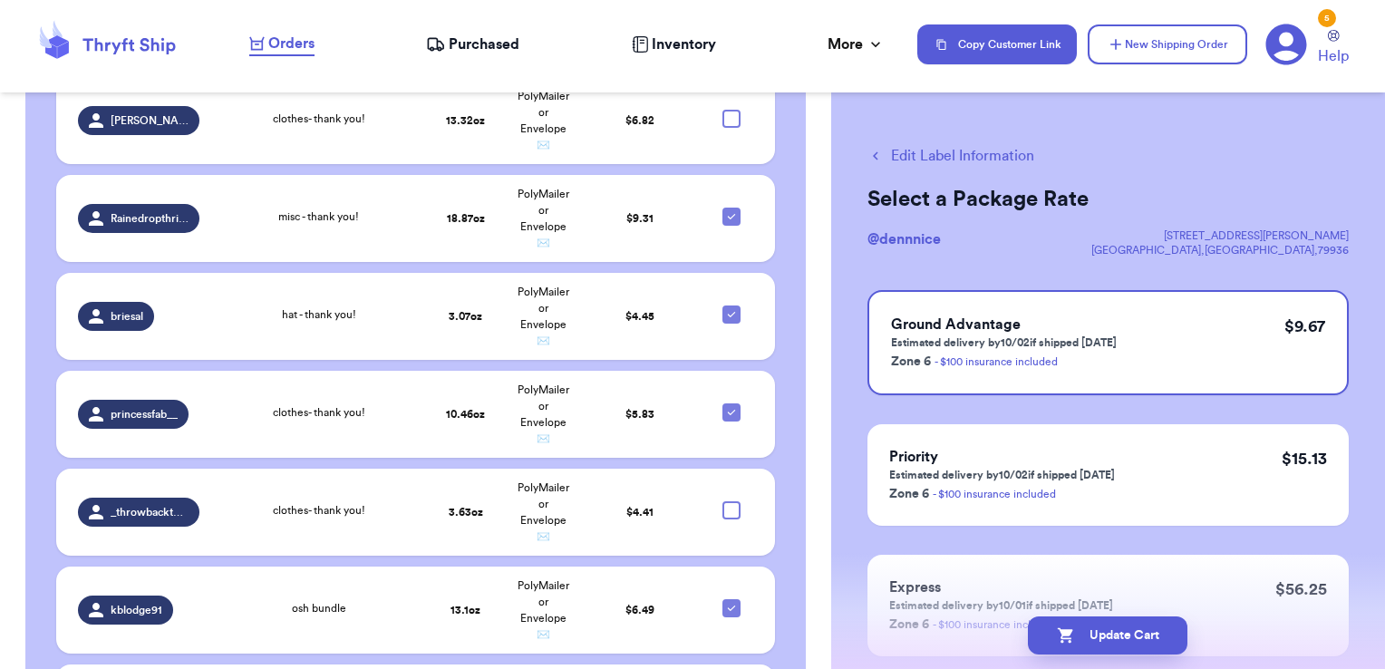
checkbox input "true"
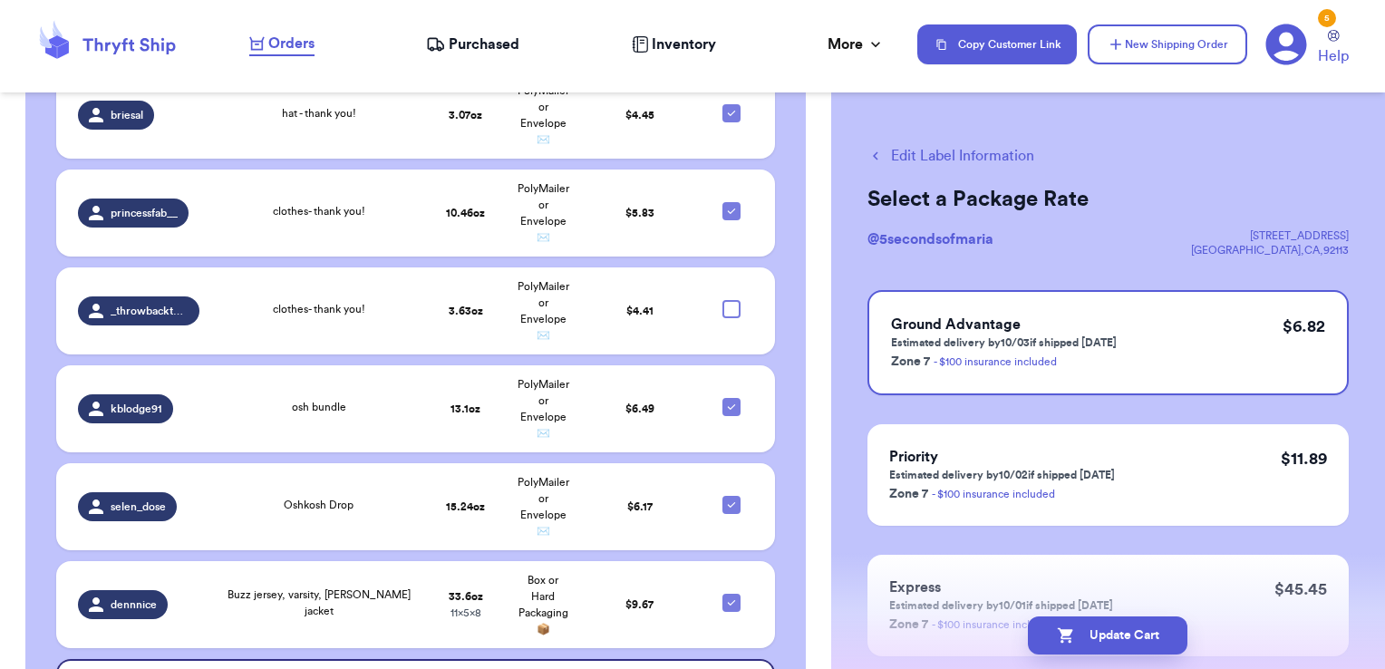
scroll to position [6546, 0]
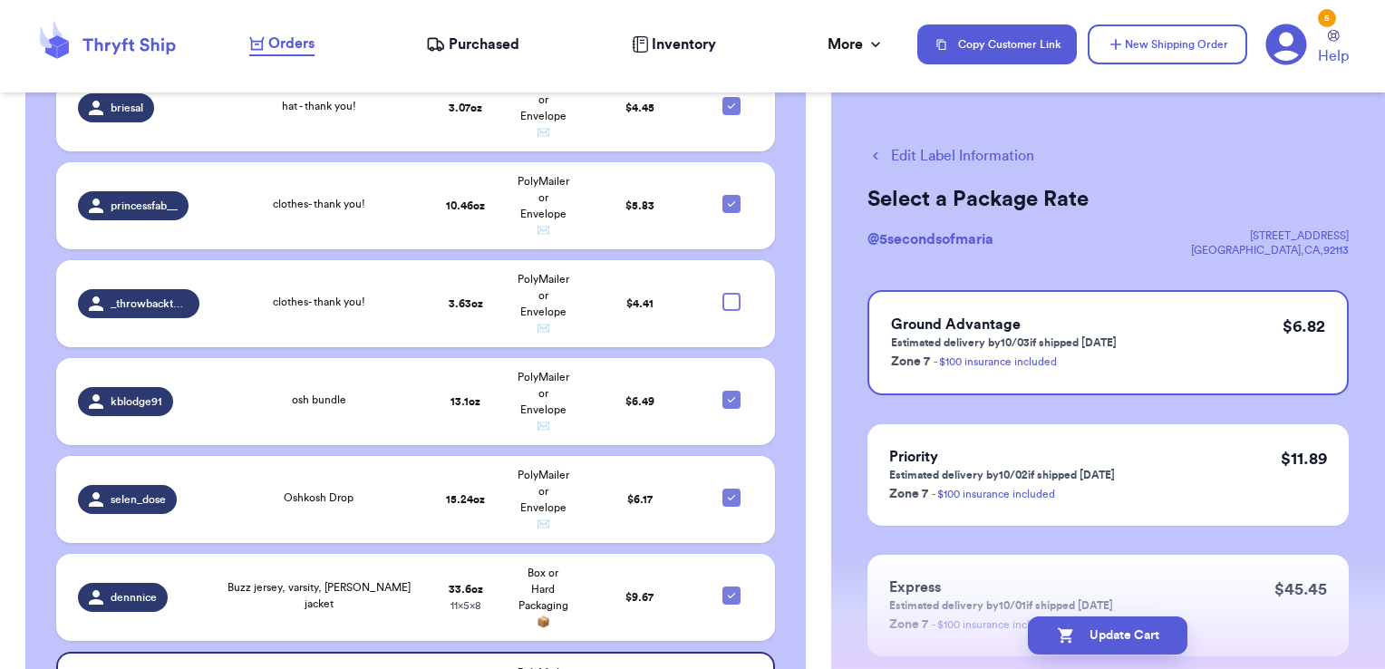
checkbox input "true"
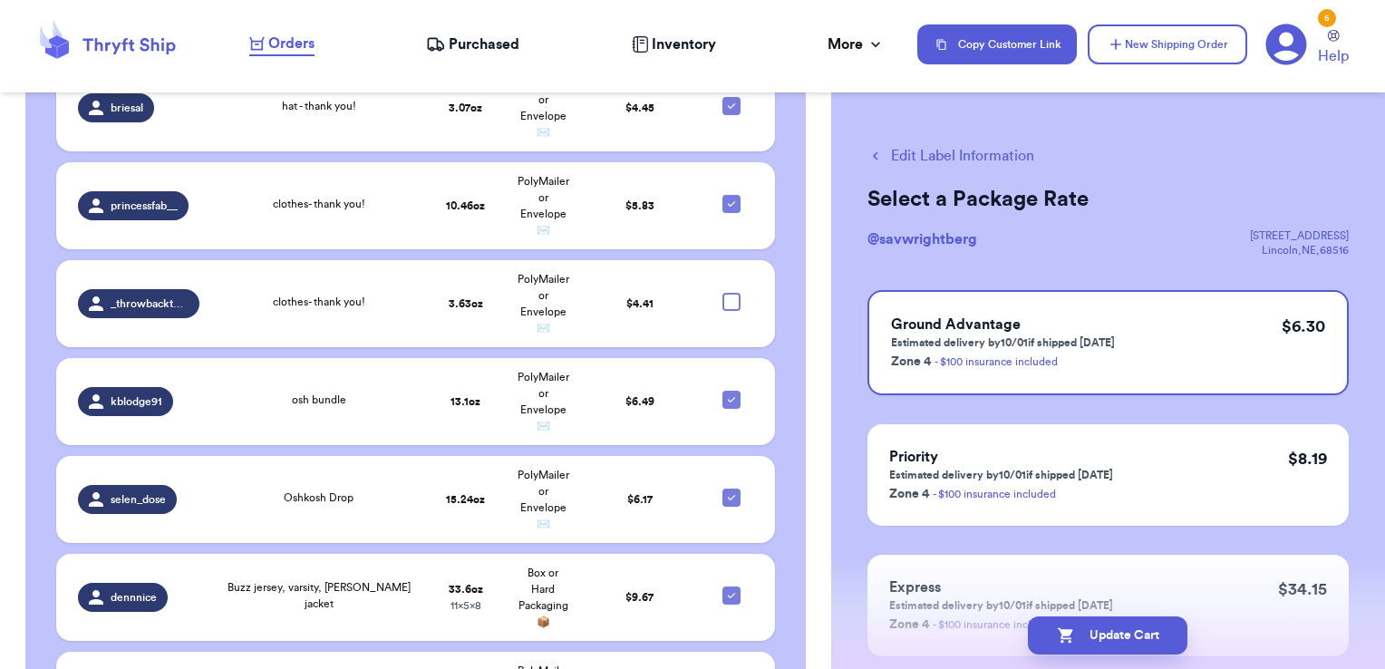
checkbox input "true"
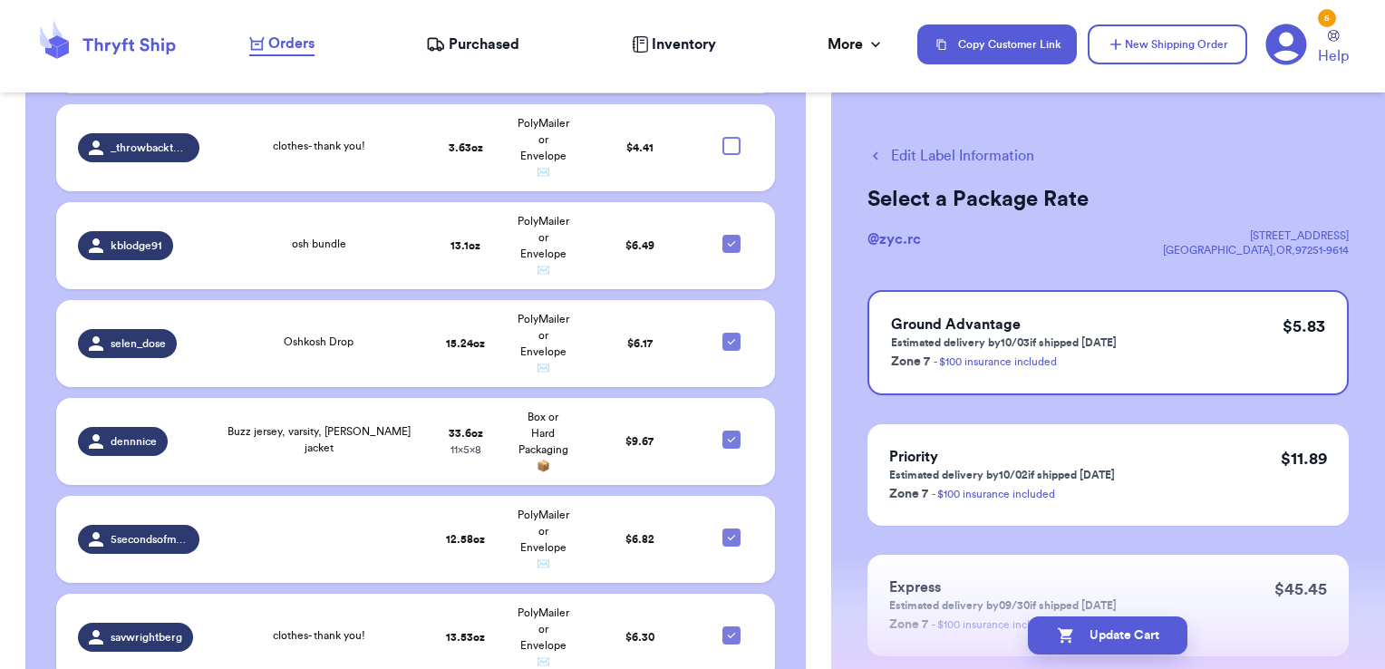
scroll to position [6702, 0]
checkbox input "true"
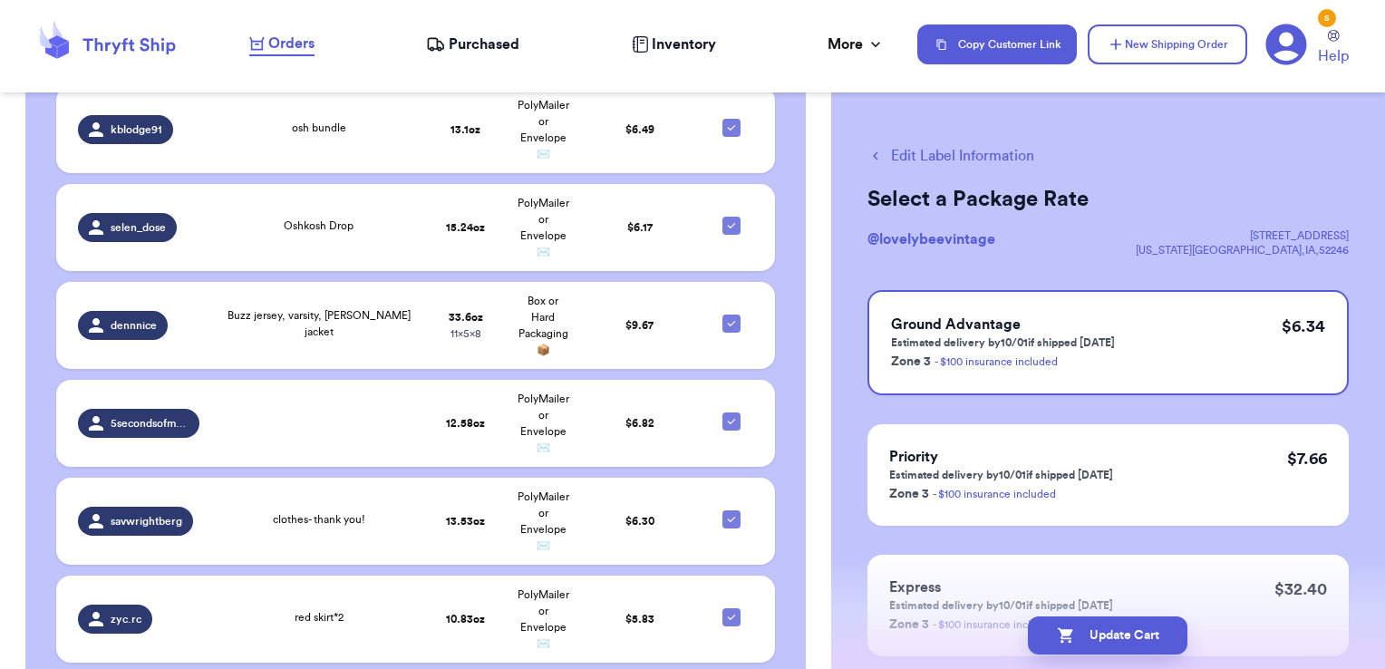
scroll to position [6820, 0]
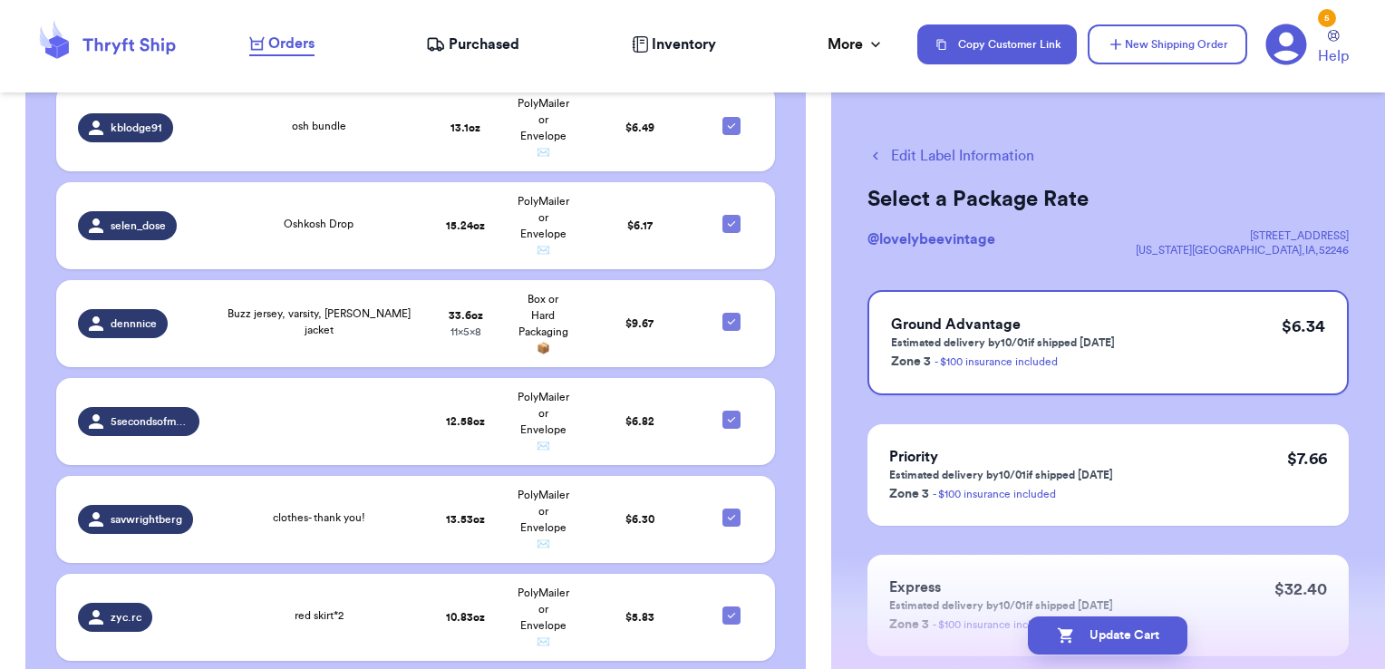
checkbox input "true"
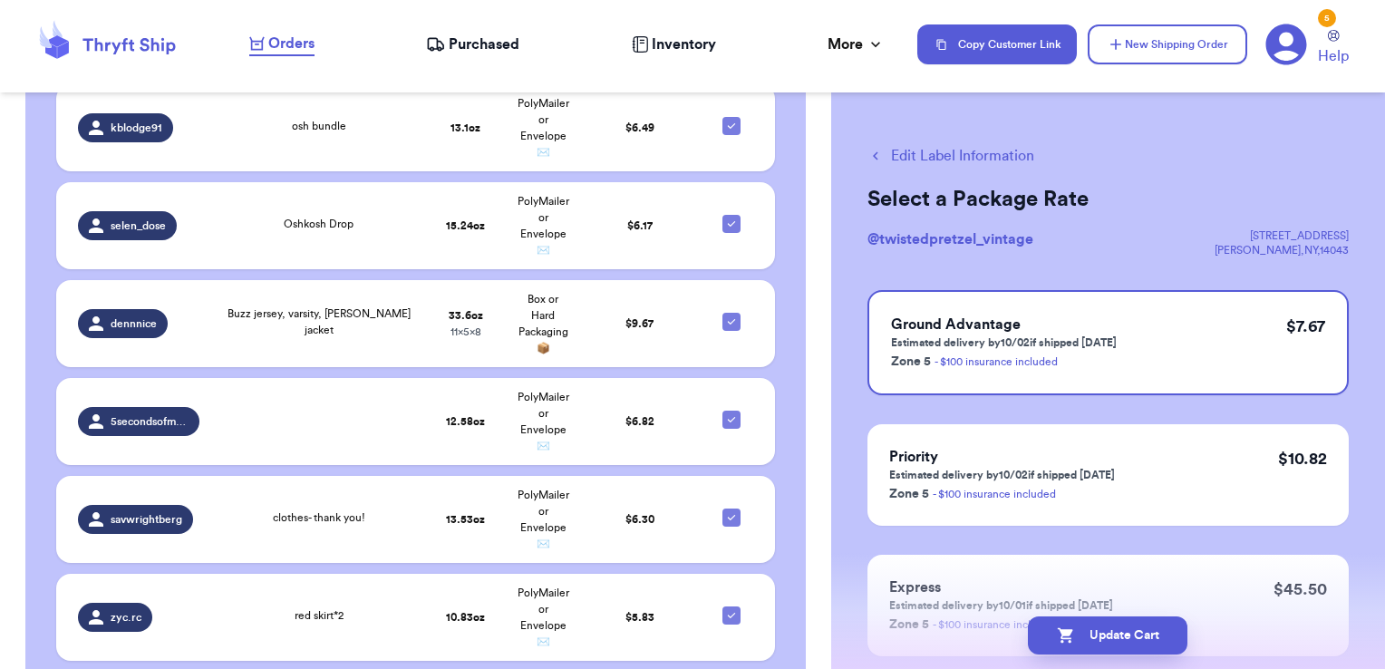
checkbox input "true"
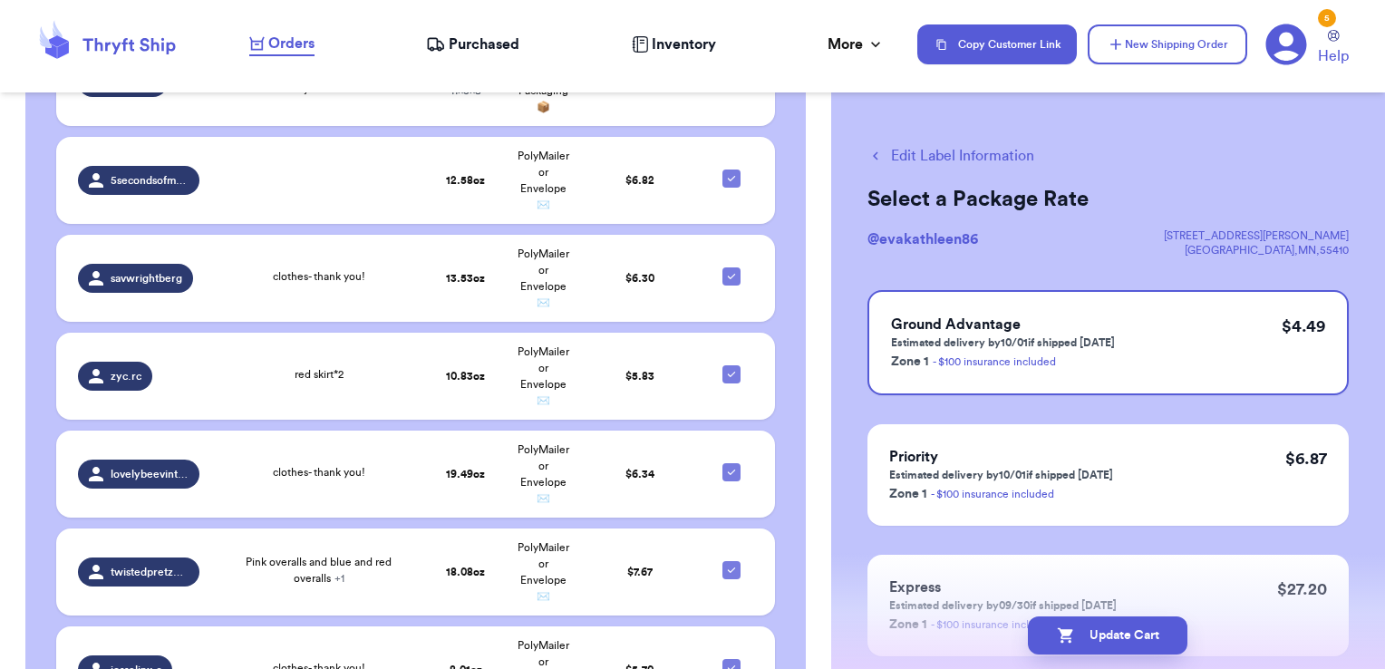
scroll to position [7063, 0]
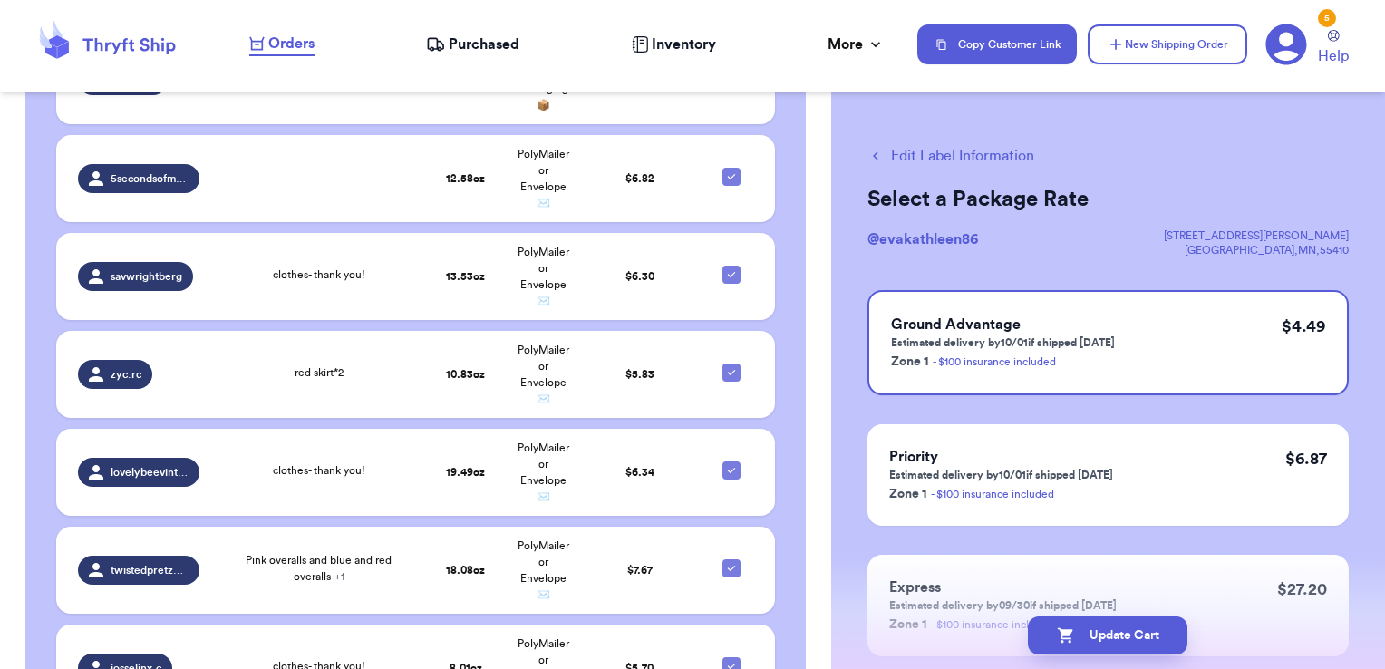
checkbox input "true"
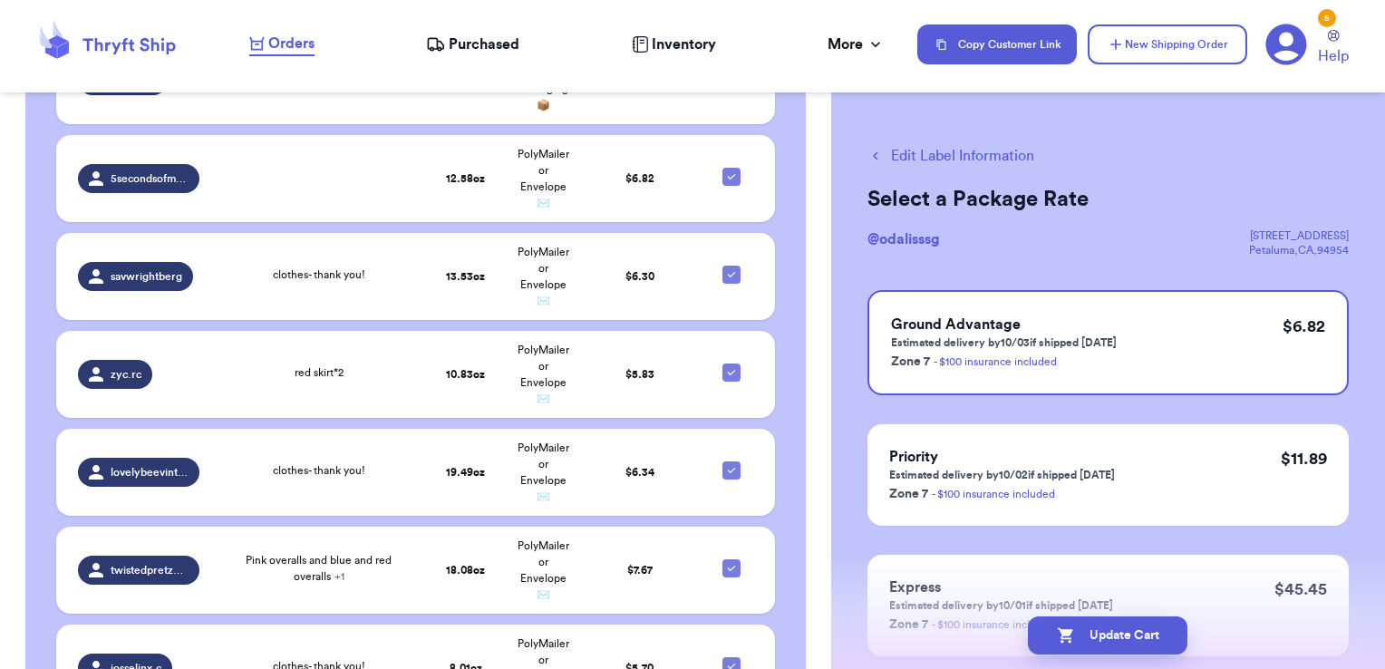
checkbox input "true"
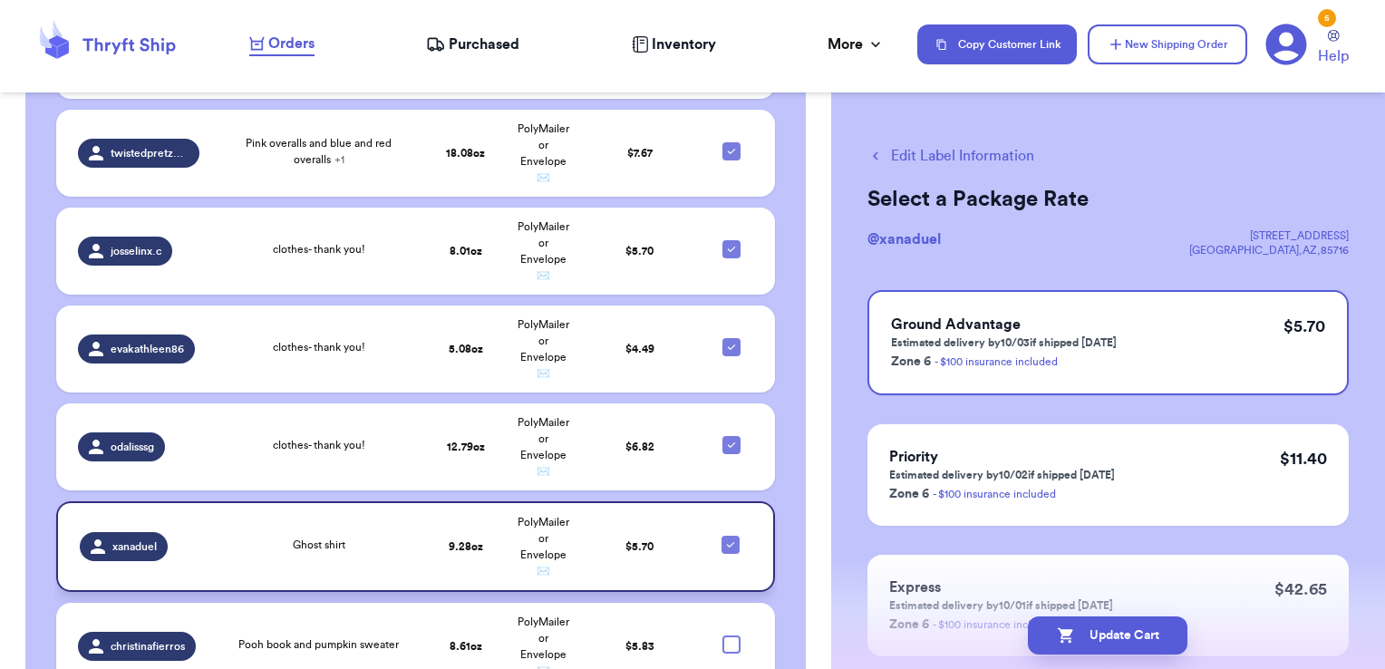
scroll to position [7485, 0]
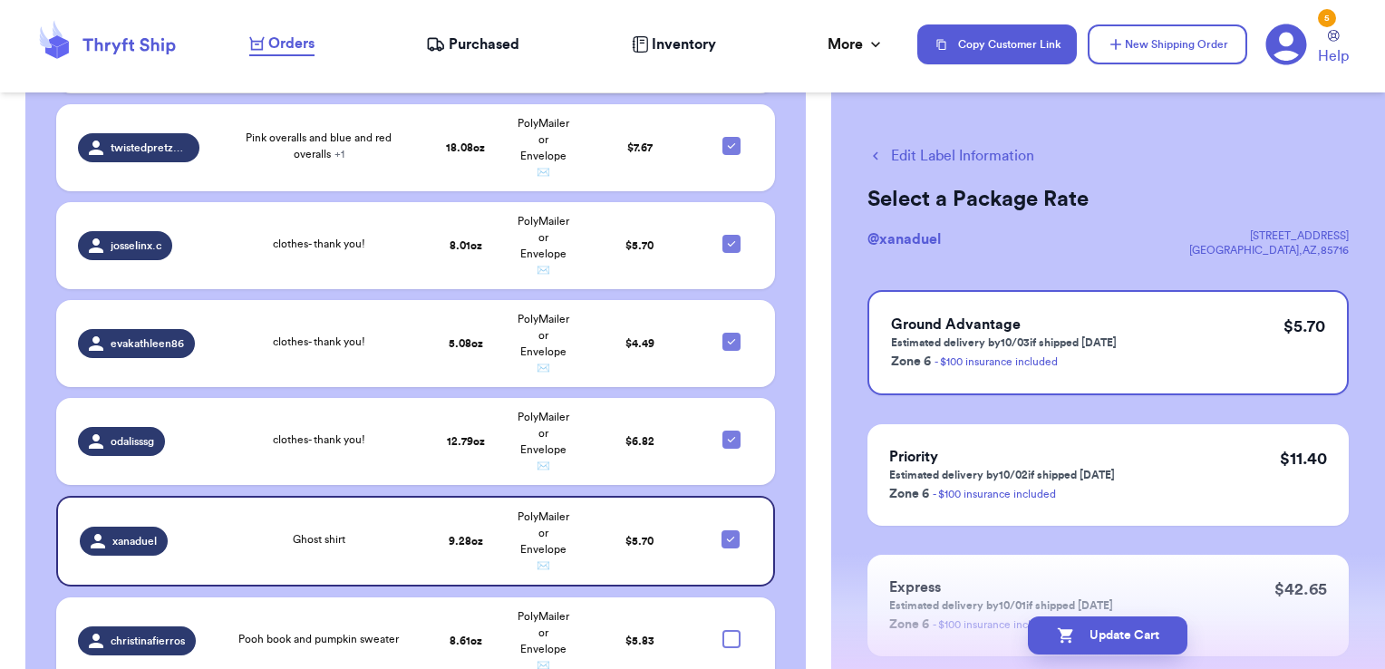
checkbox input "true"
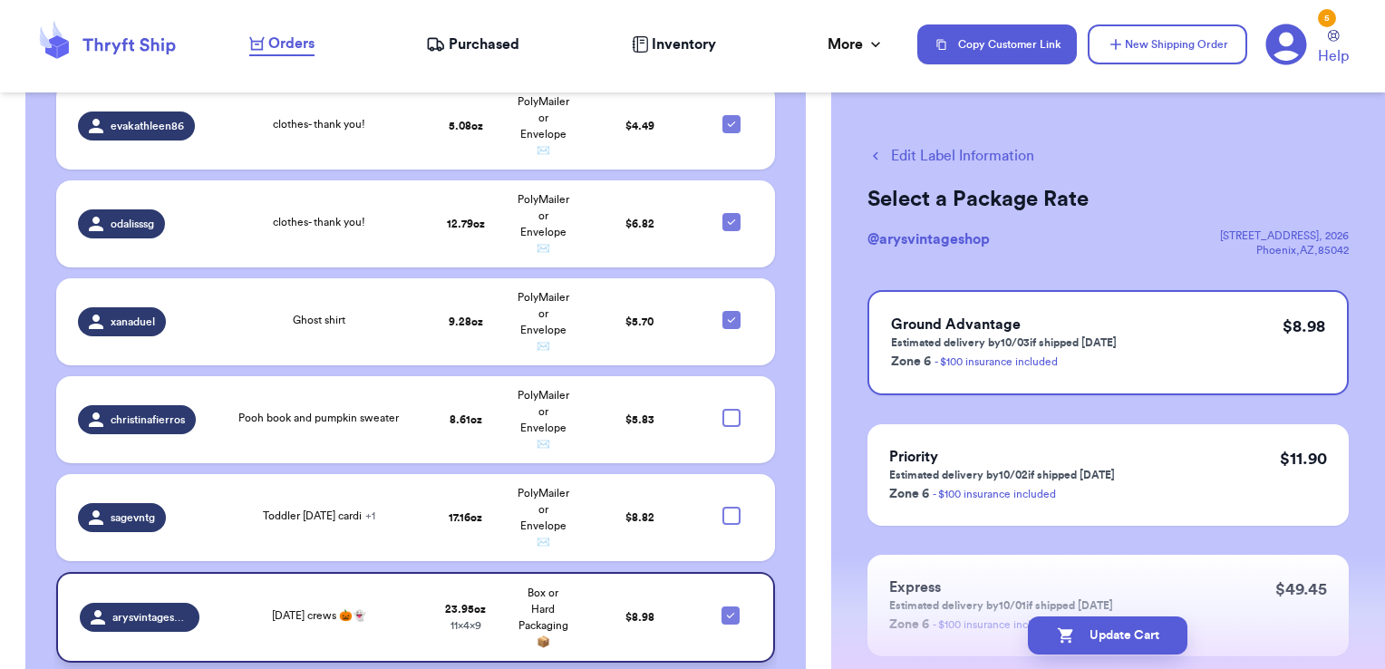
scroll to position [7706, 0]
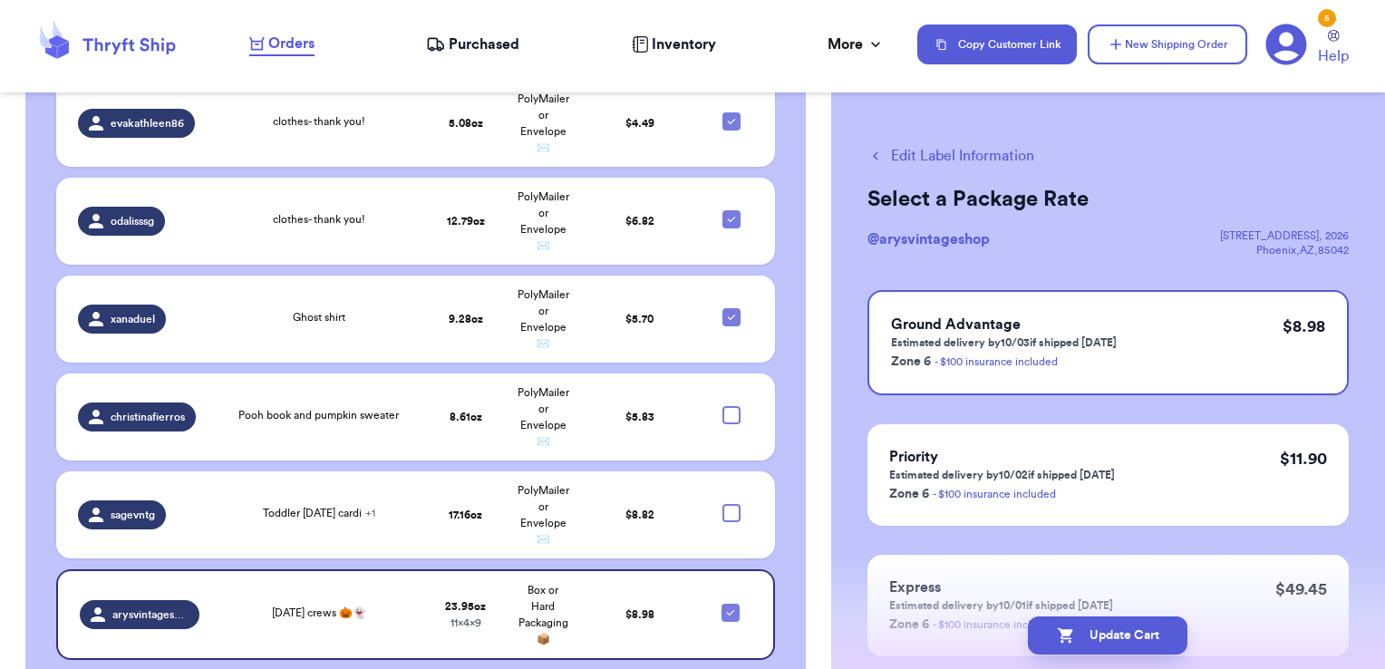
checkbox input "true"
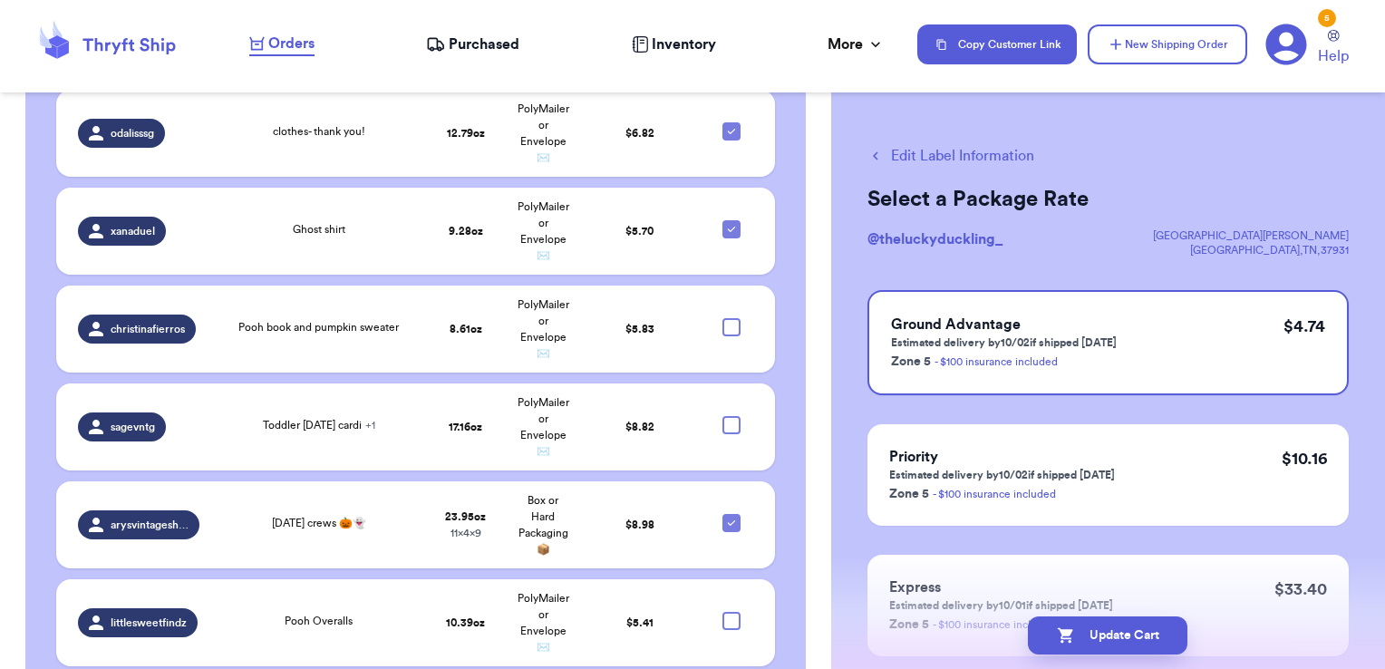
scroll to position [7843, 0]
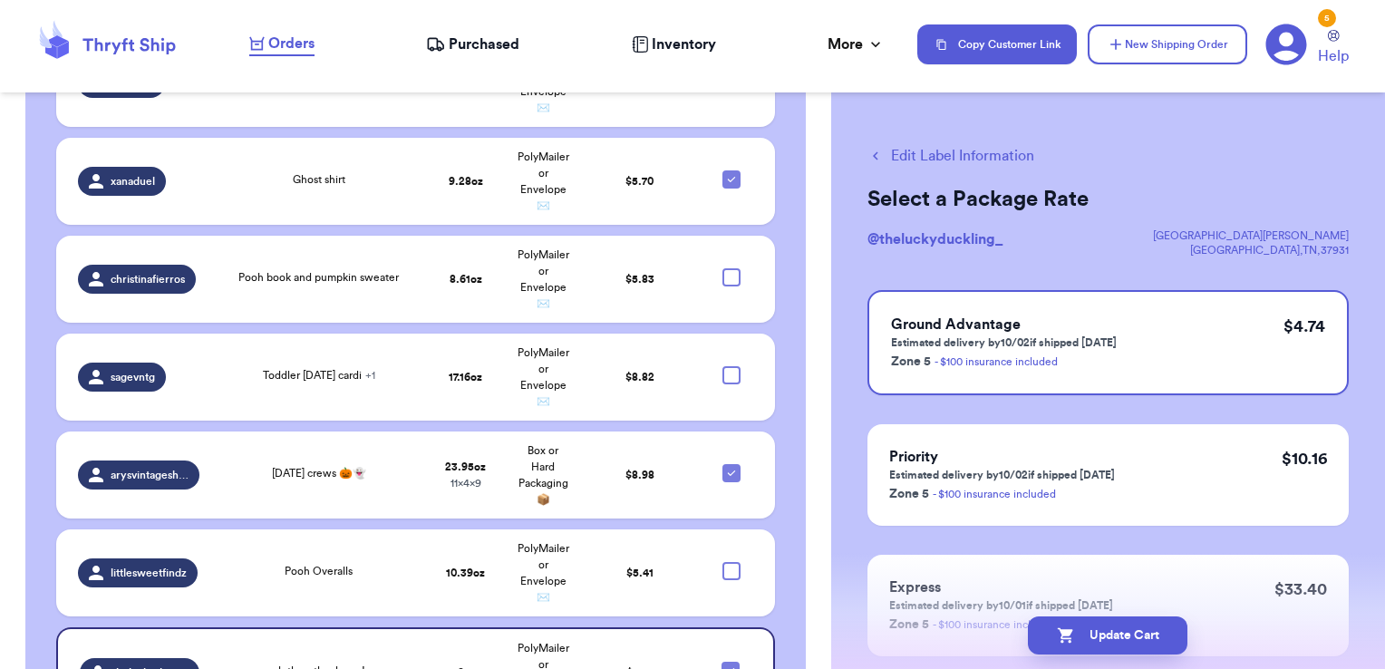
checkbox input "true"
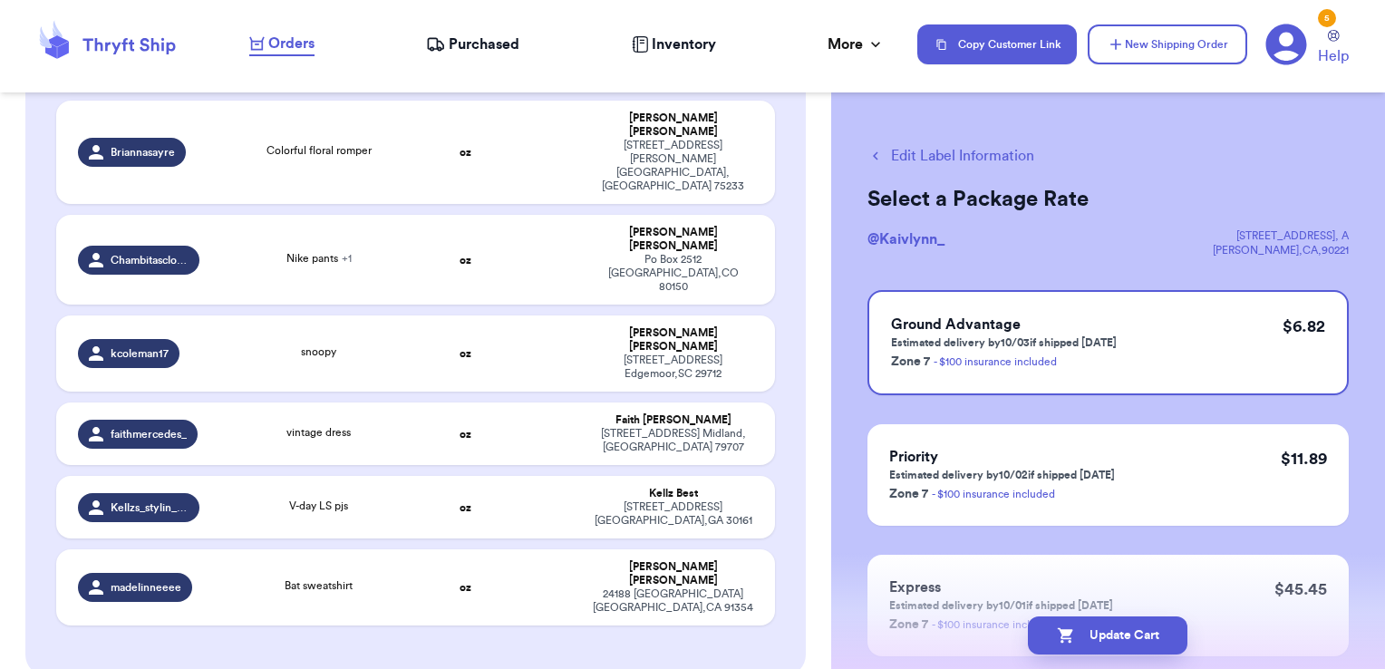
scroll to position [3990, 0]
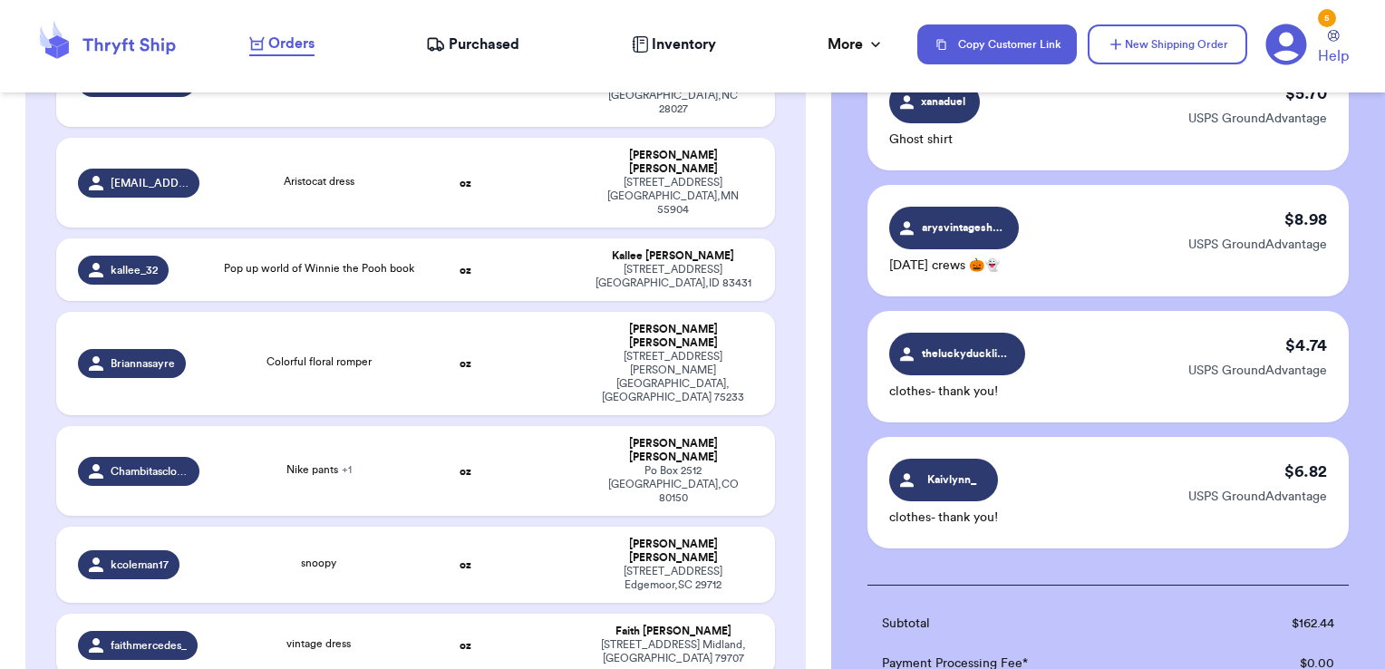
scroll to position [3300, 0]
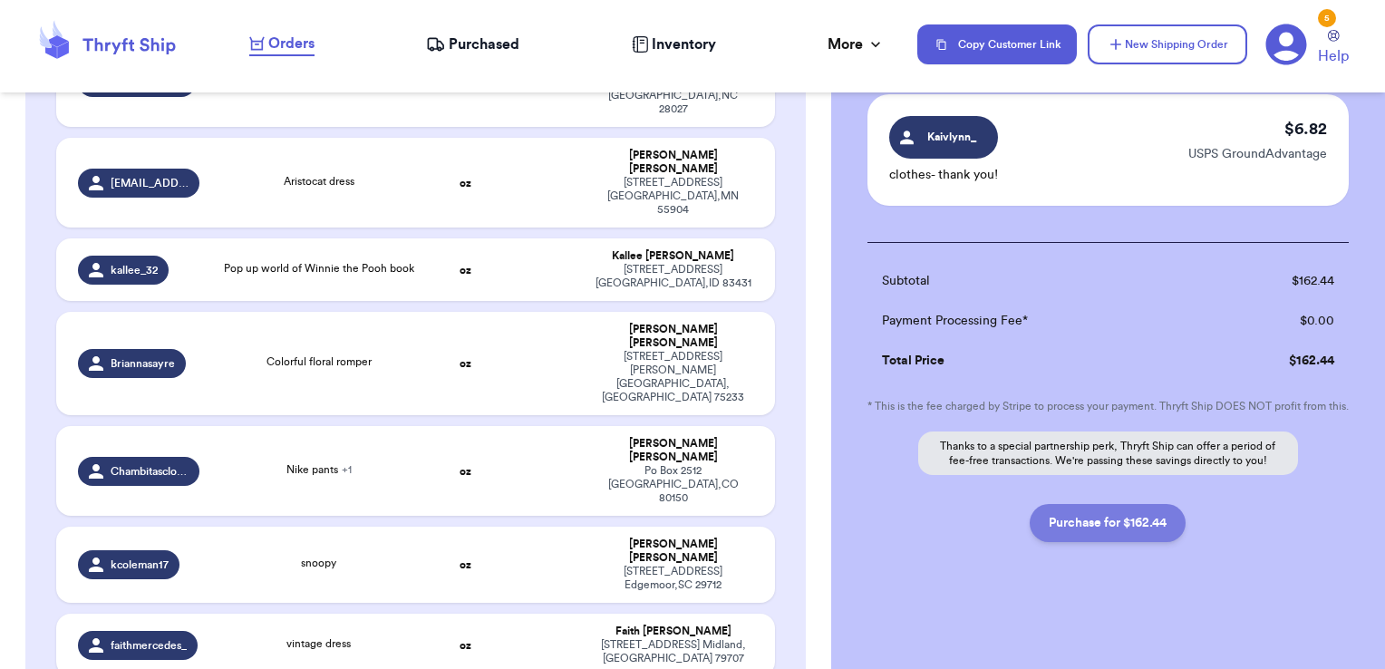
click at [1149, 530] on button "Purchase for $162.44" at bounding box center [1108, 523] width 156 height 38
checkbox input "false"
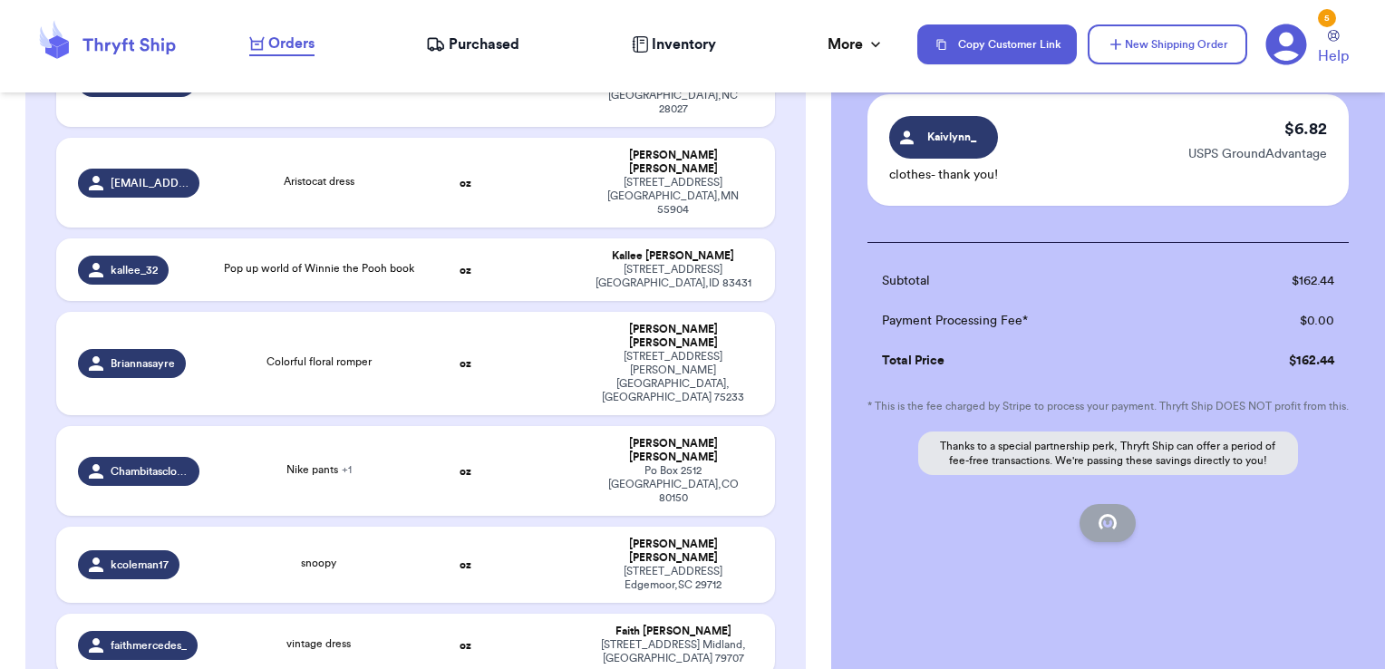
checkbox input "false"
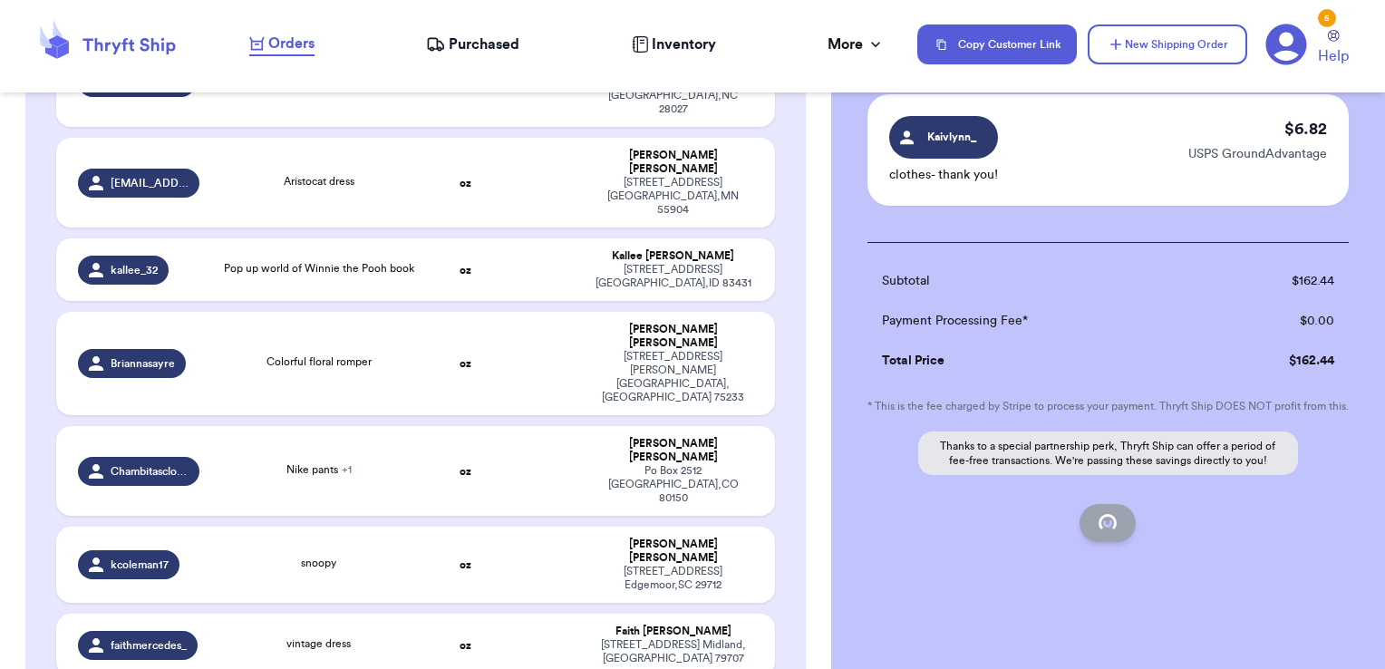
checkbox input "false"
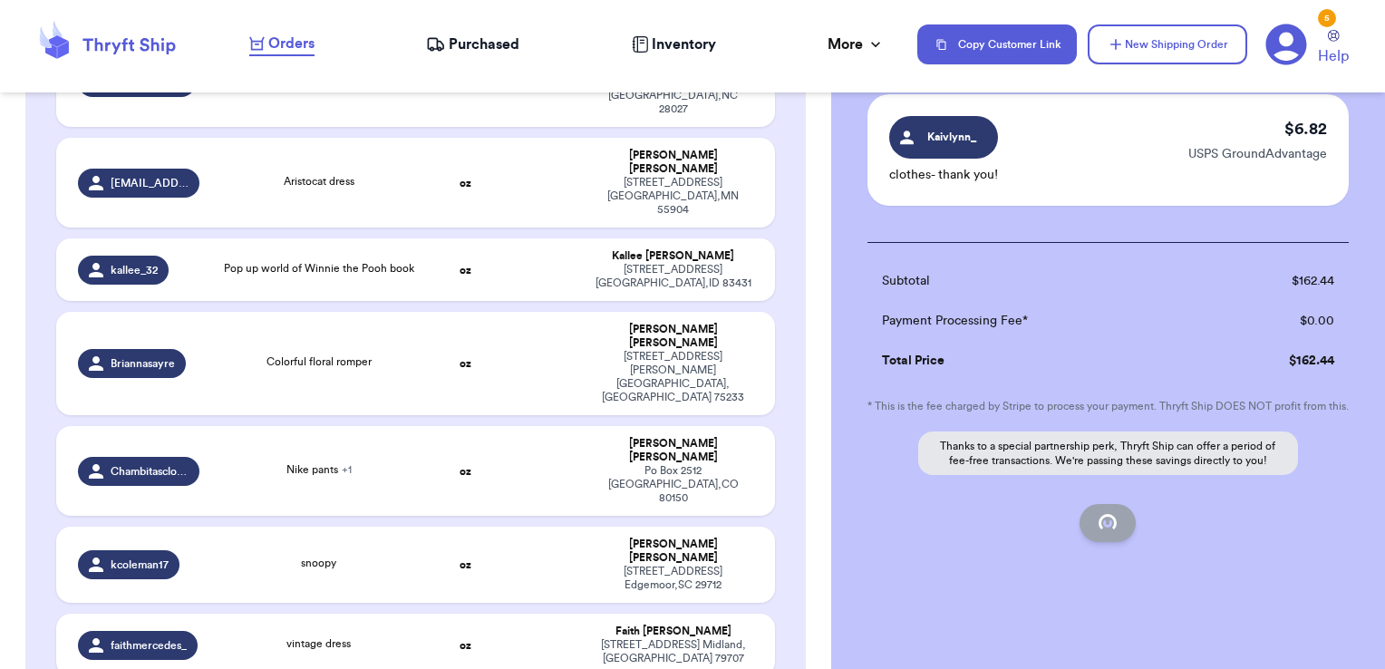
checkbox input "false"
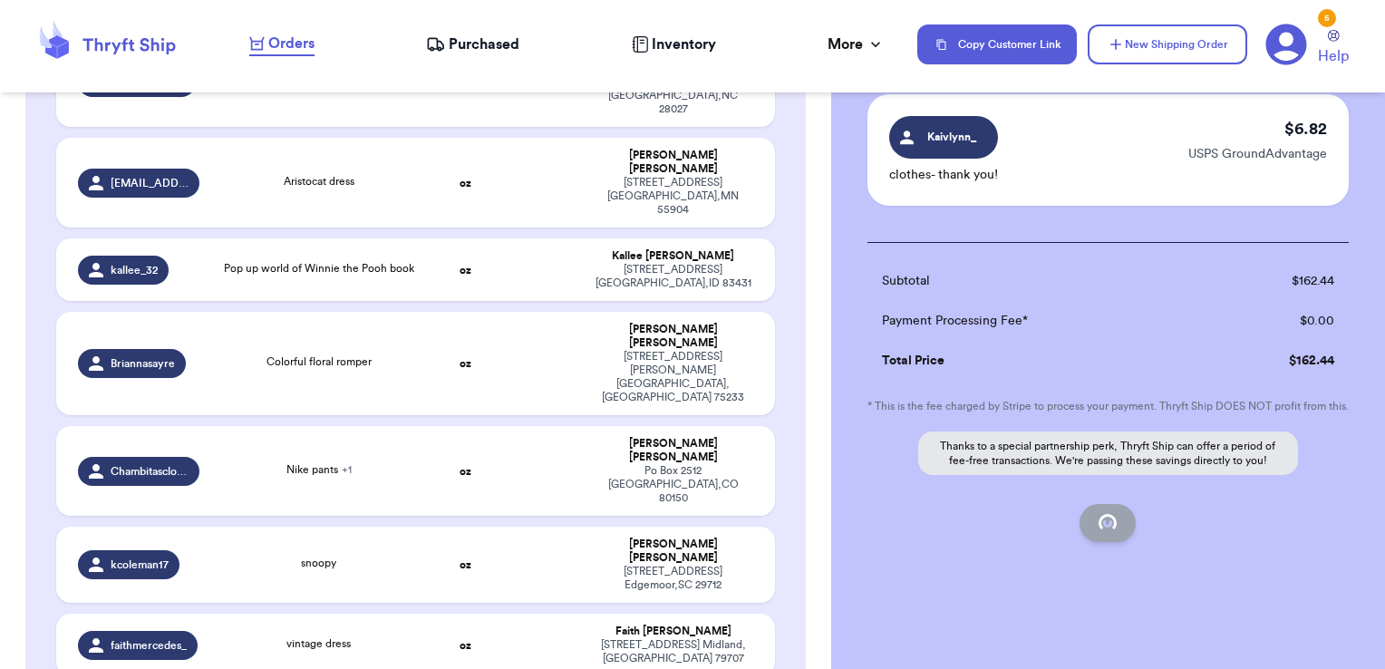
checkbox input "false"
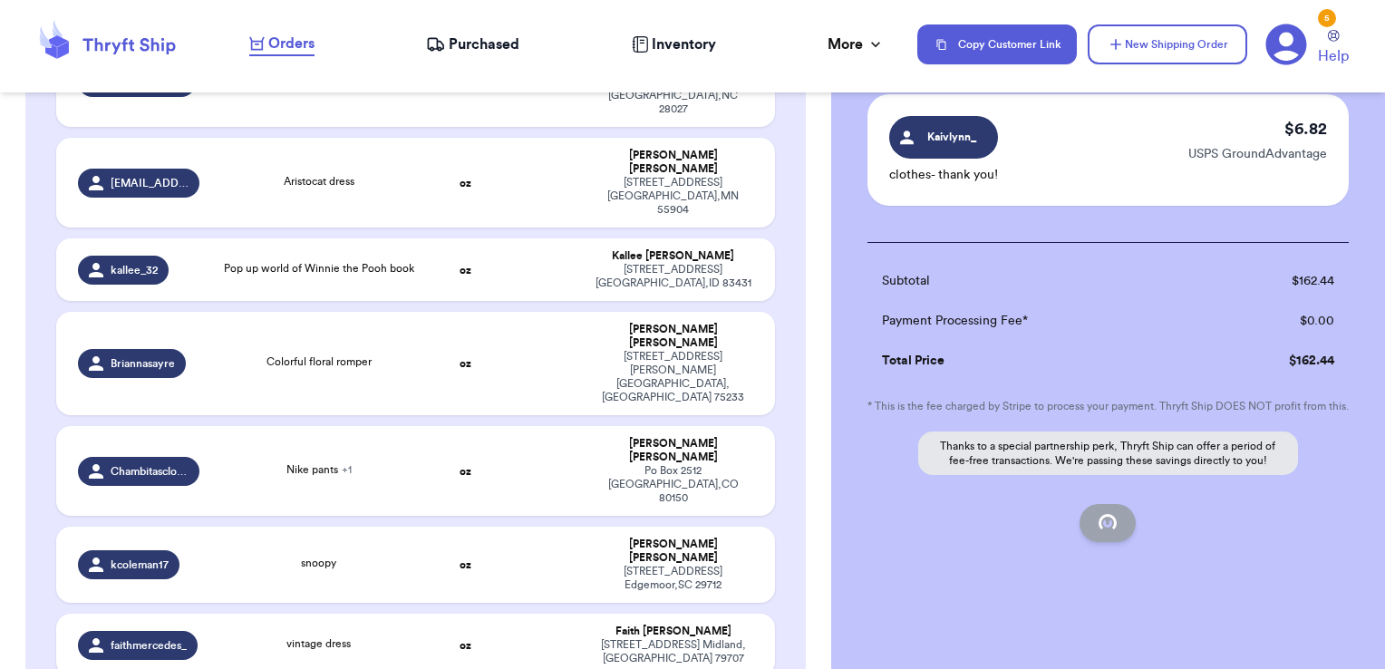
checkbox input "false"
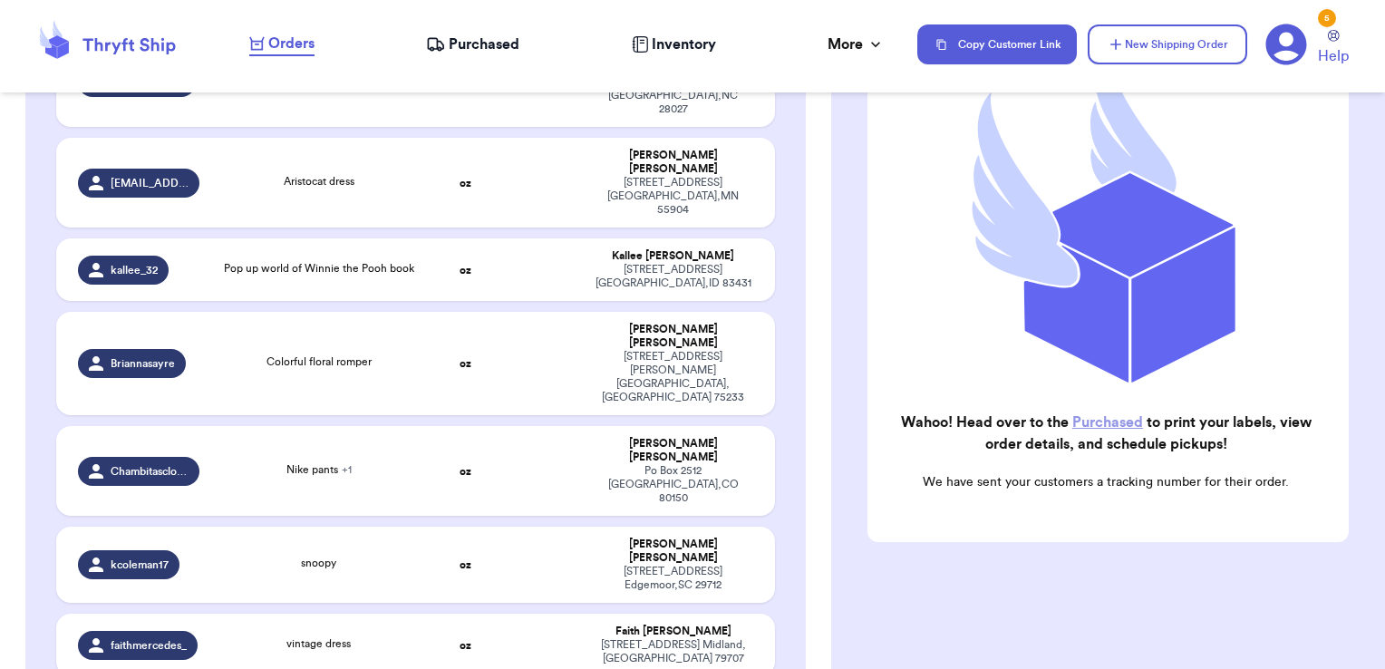
scroll to position [229, 0]
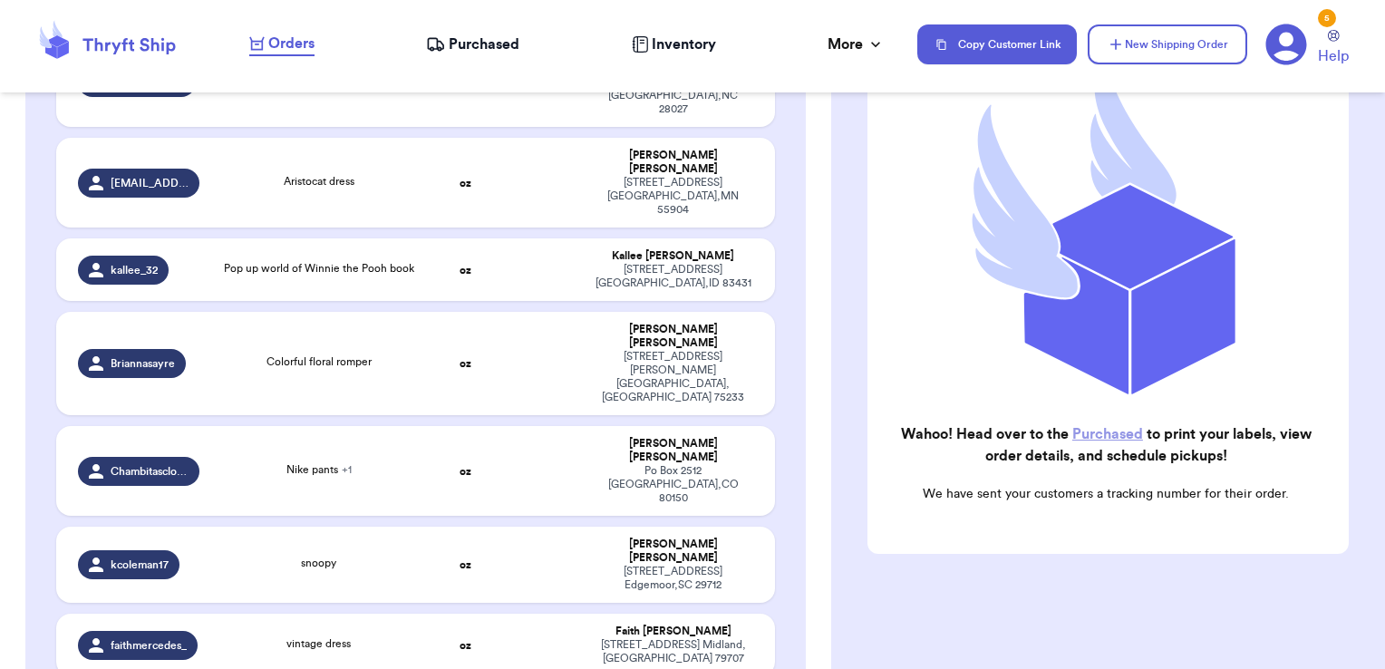
click at [497, 45] on span "Purchased" at bounding box center [484, 45] width 71 height 22
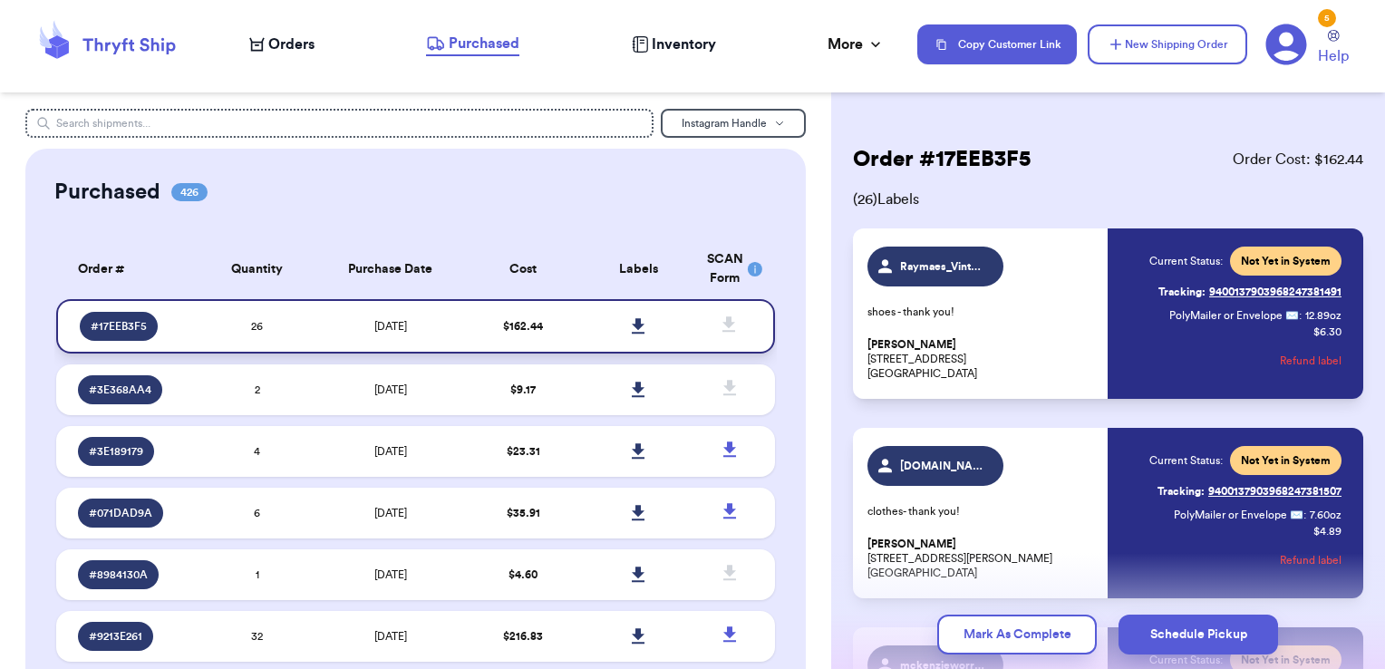
click at [632, 325] on icon at bounding box center [638, 325] width 13 height 15
click at [723, 323] on icon at bounding box center [729, 323] width 13 height 15
click at [390, 399] on td "[DATE]" at bounding box center [390, 389] width 151 height 51
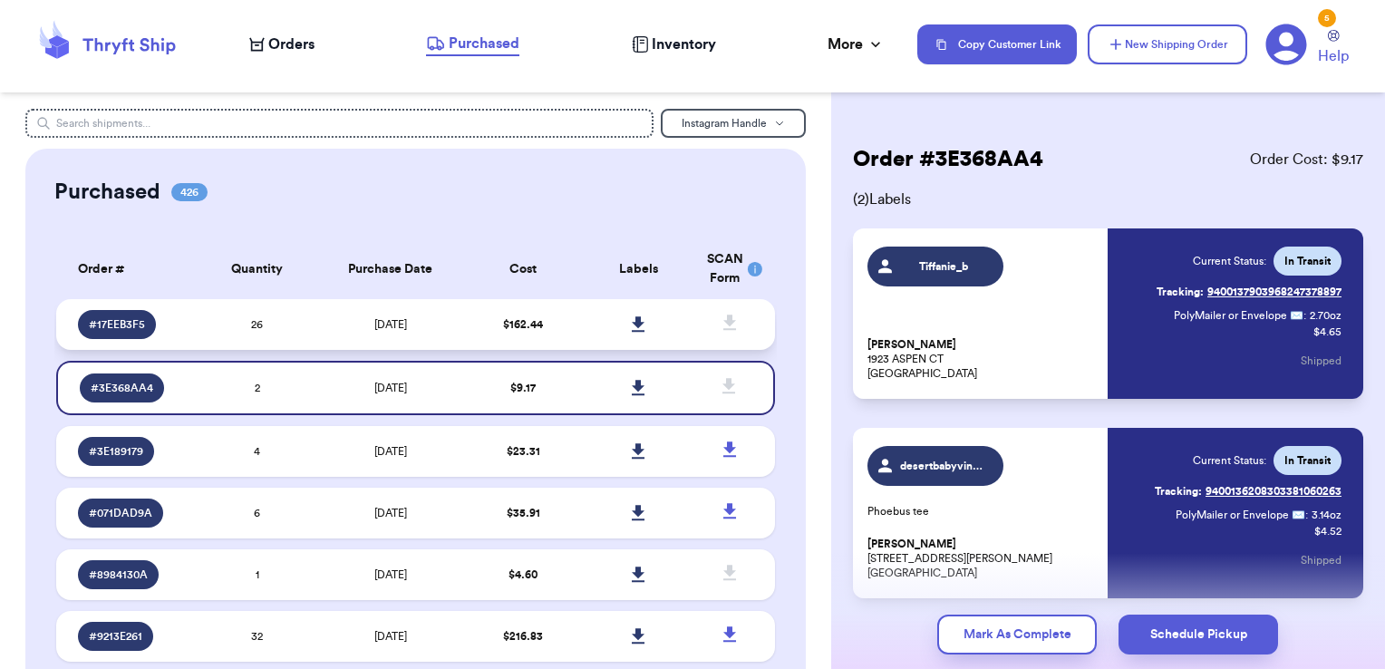
click at [387, 325] on span "[DATE]" at bounding box center [390, 324] width 33 height 11
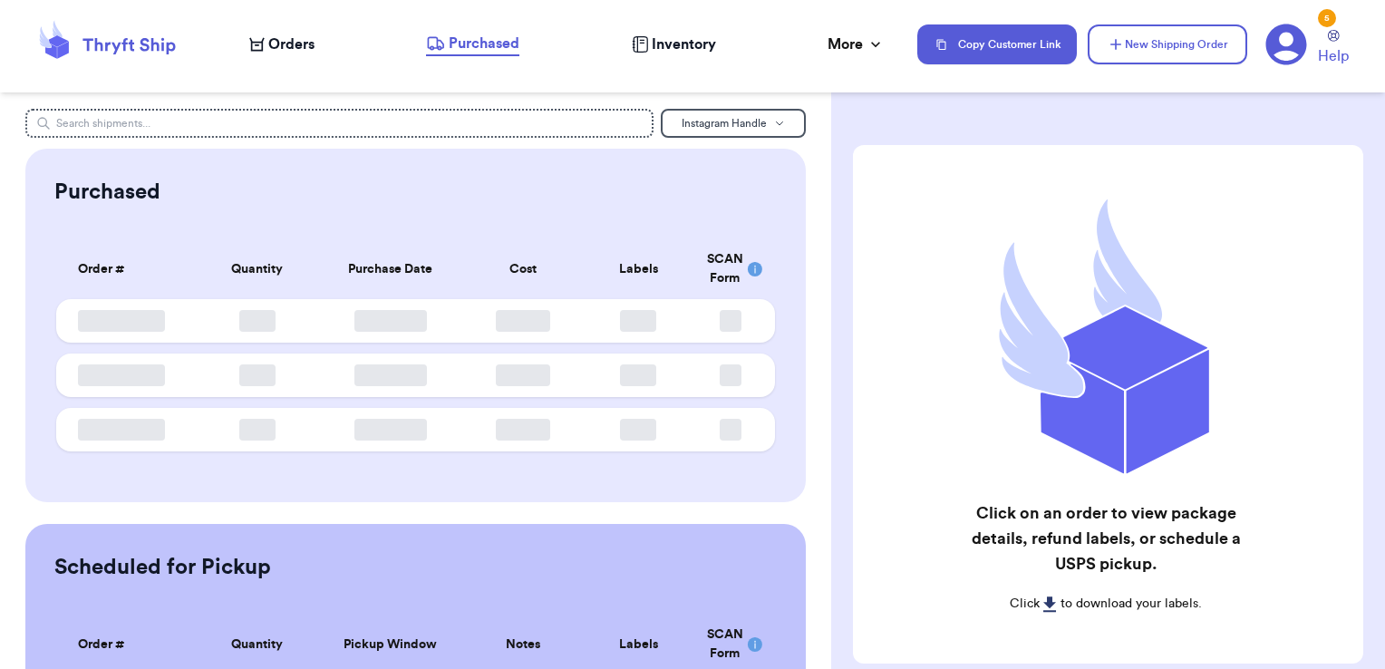
click at [294, 31] on nav "Orders Purchased Inventory More Stats Completed Orders Payments Payouts Copy Cu…" at bounding box center [808, 45] width 1154 height 60
click at [293, 42] on span "Orders" at bounding box center [291, 45] width 46 height 22
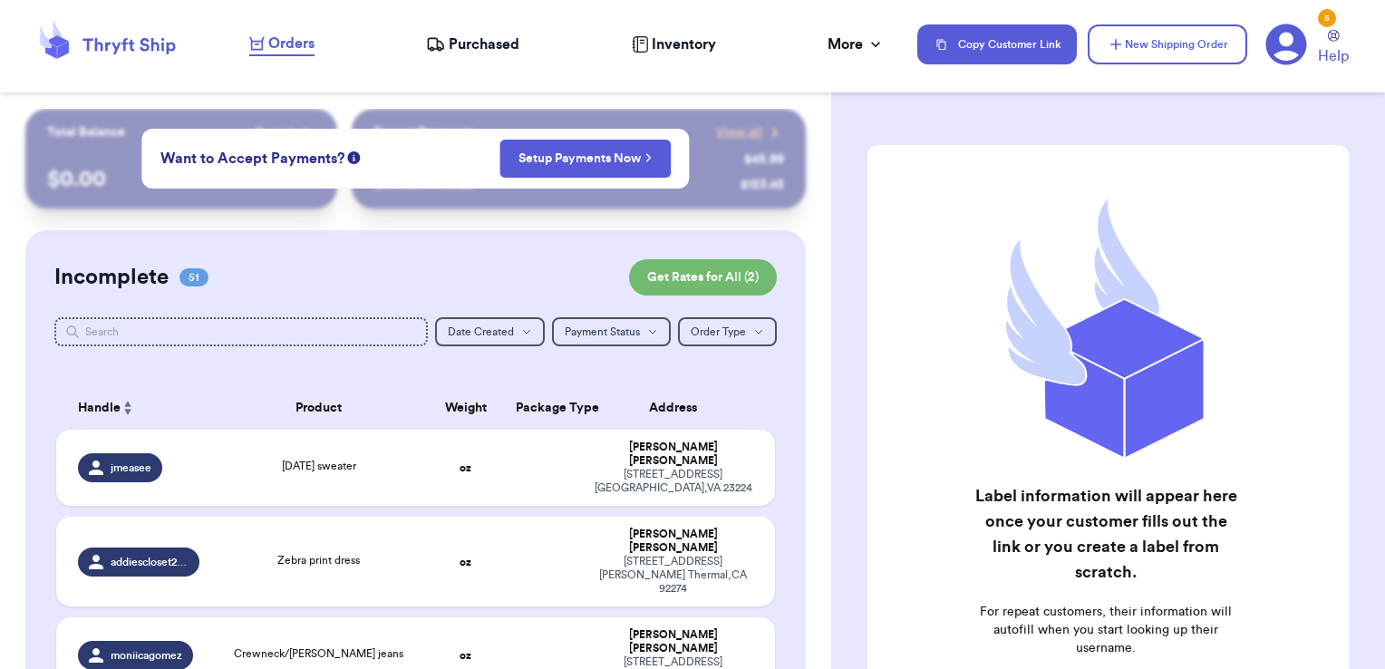
click at [461, 38] on span "Purchased" at bounding box center [484, 45] width 71 height 22
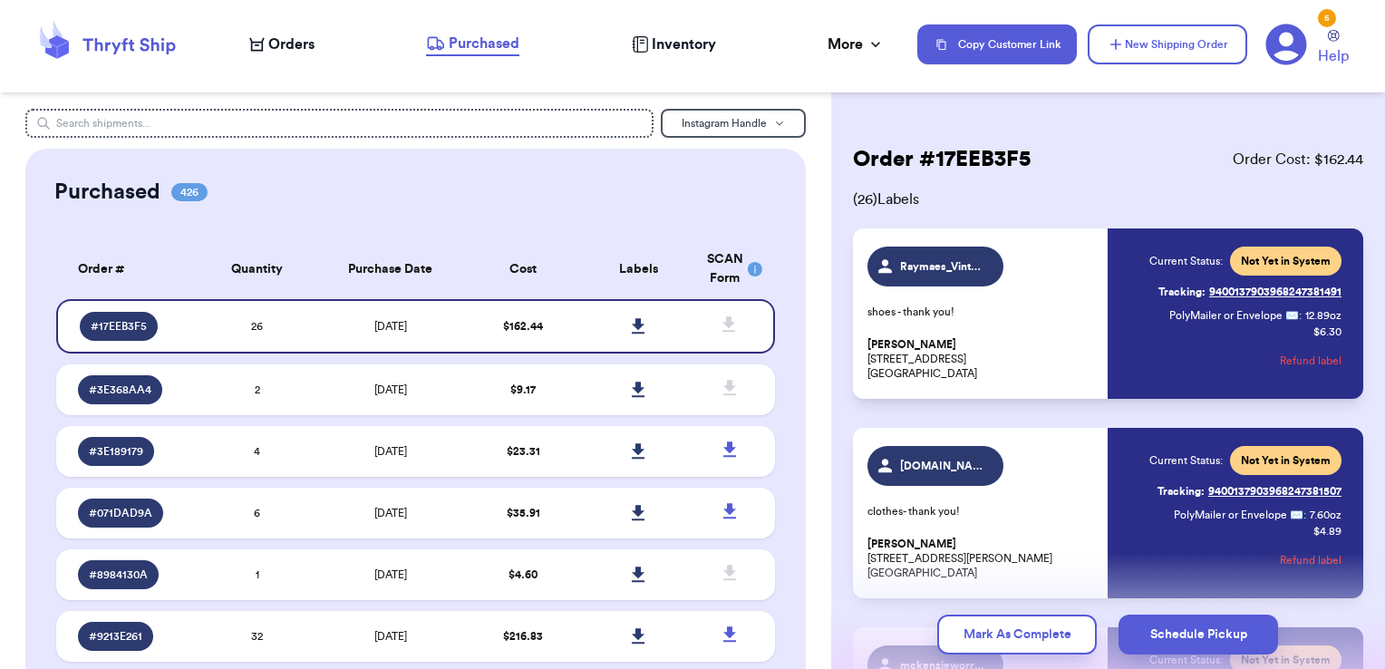
click at [748, 265] on rect at bounding box center [755, 269] width 15 height 15
click at [300, 46] on span "Orders" at bounding box center [291, 45] width 46 height 22
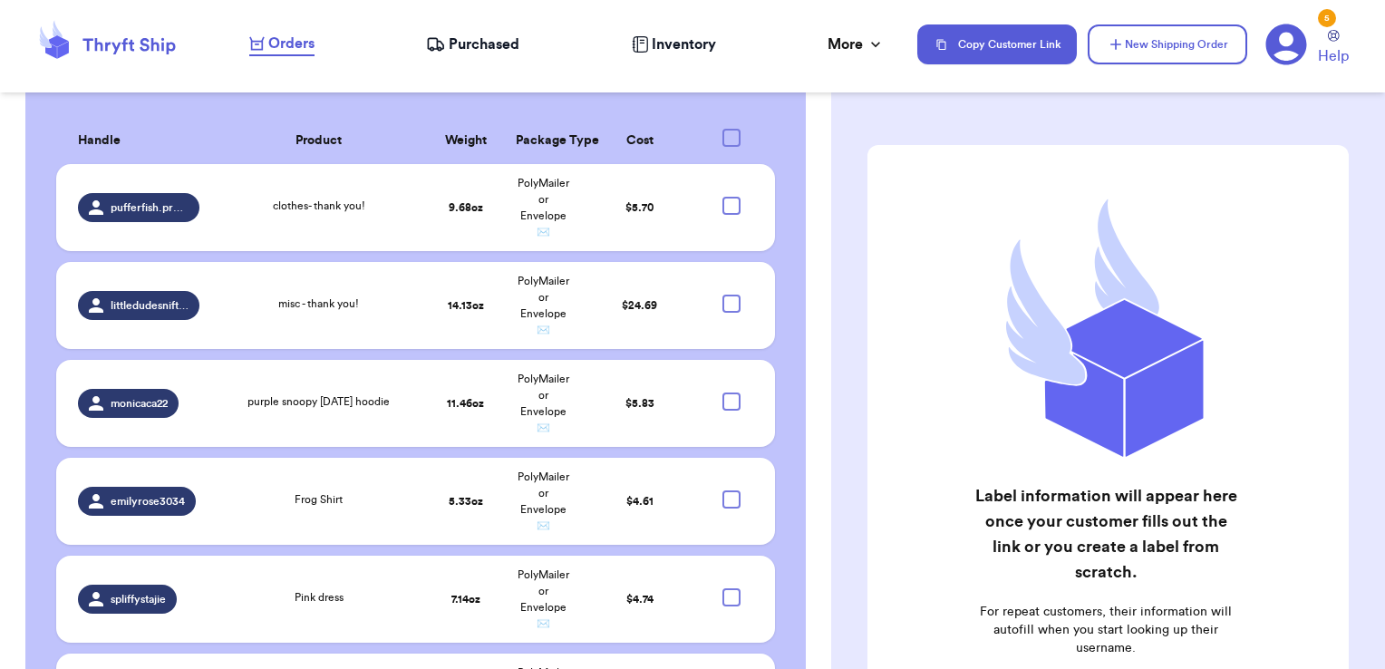
scroll to position [4663, 0]
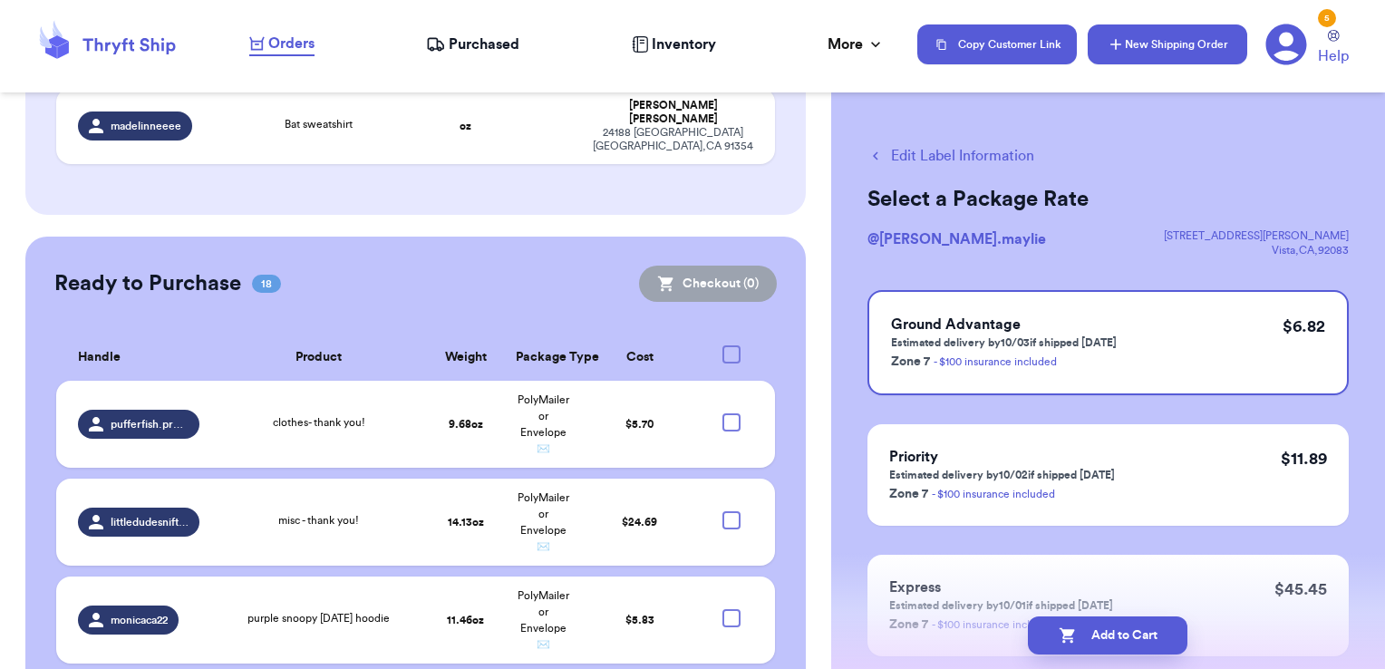
click at [1155, 56] on button "New Shipping Order" at bounding box center [1168, 44] width 160 height 40
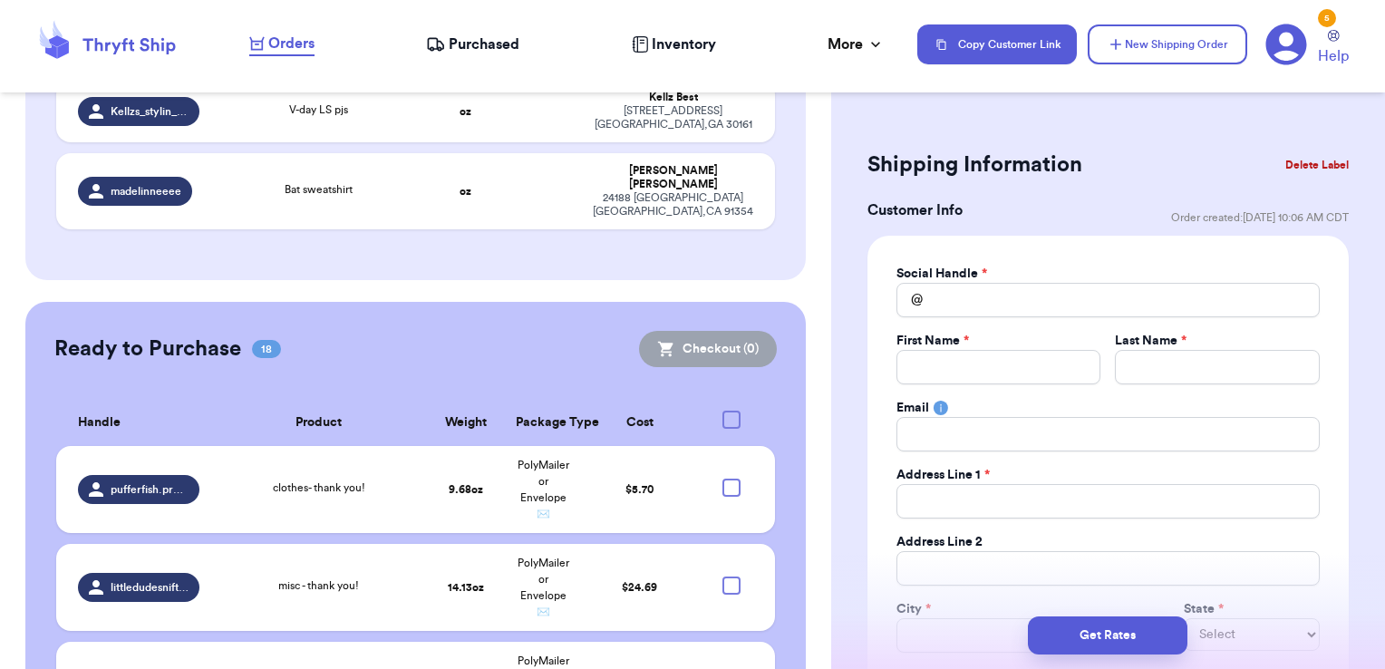
scroll to position [4727, 0]
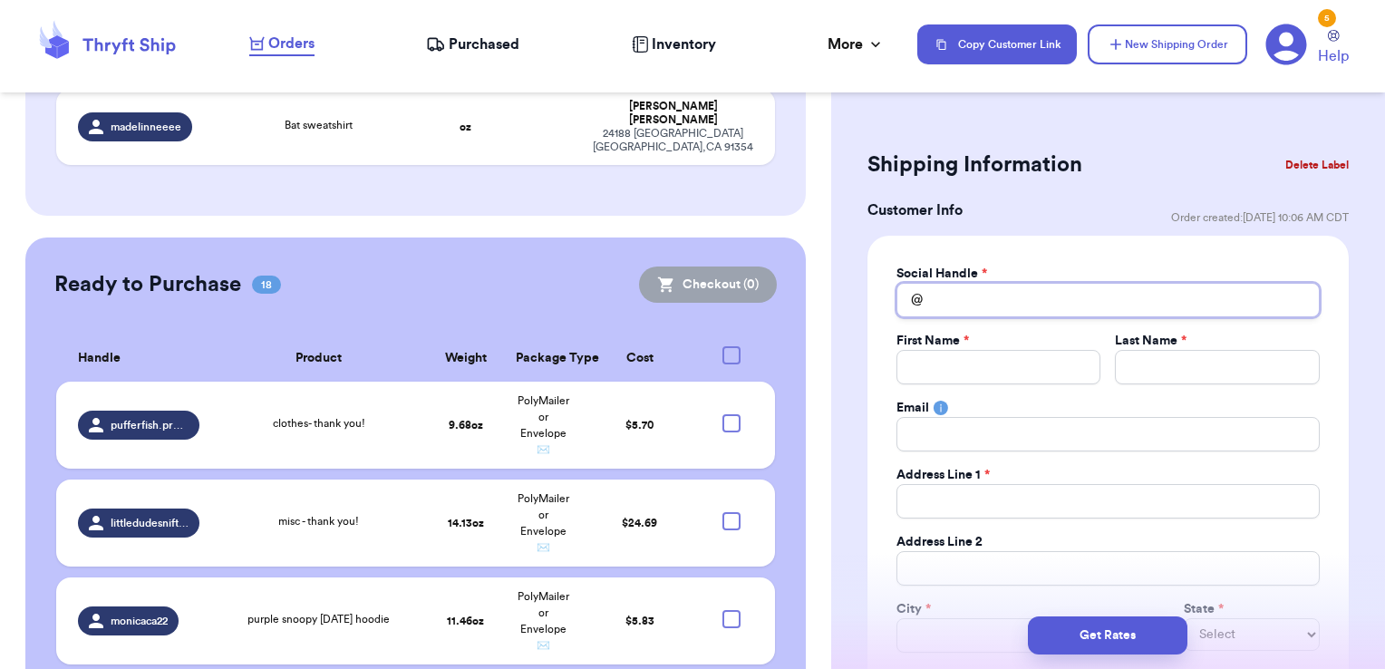
click at [1006, 296] on input "Total Amount Paid" at bounding box center [1108, 300] width 423 height 34
type input "c"
type input "cr"
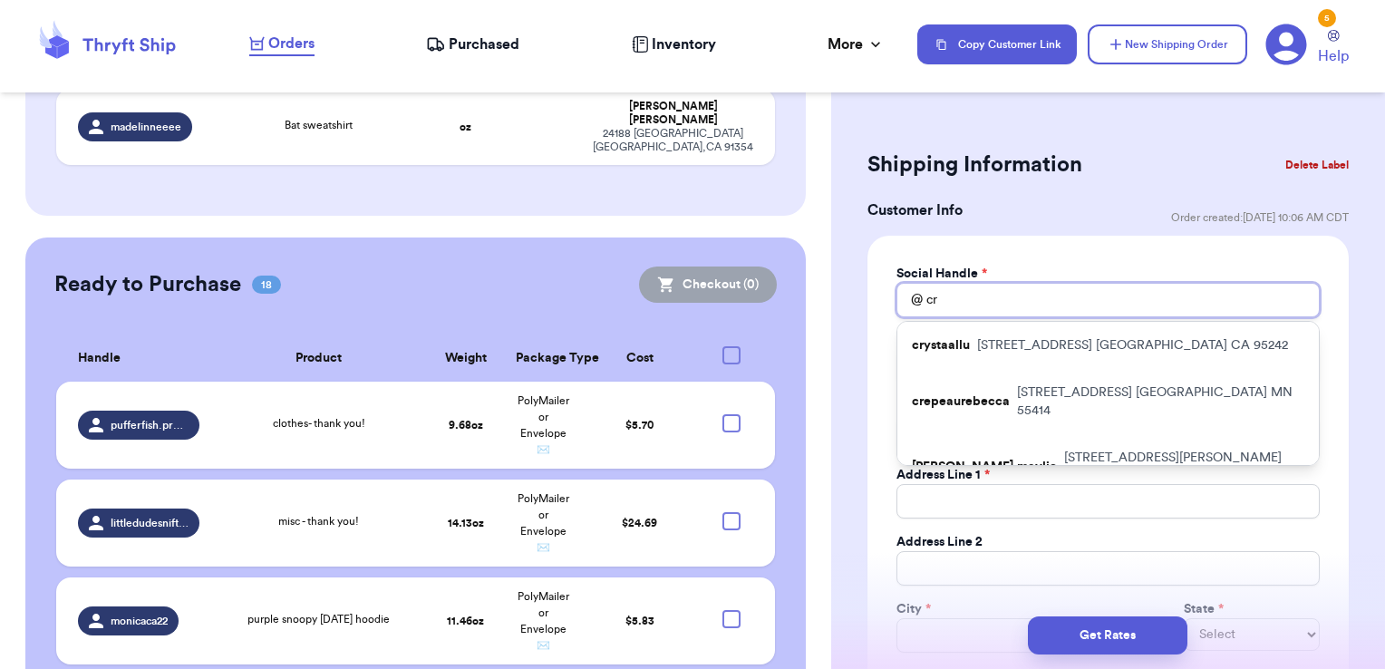
type input "cru"
type input "[PERSON_NAME]"
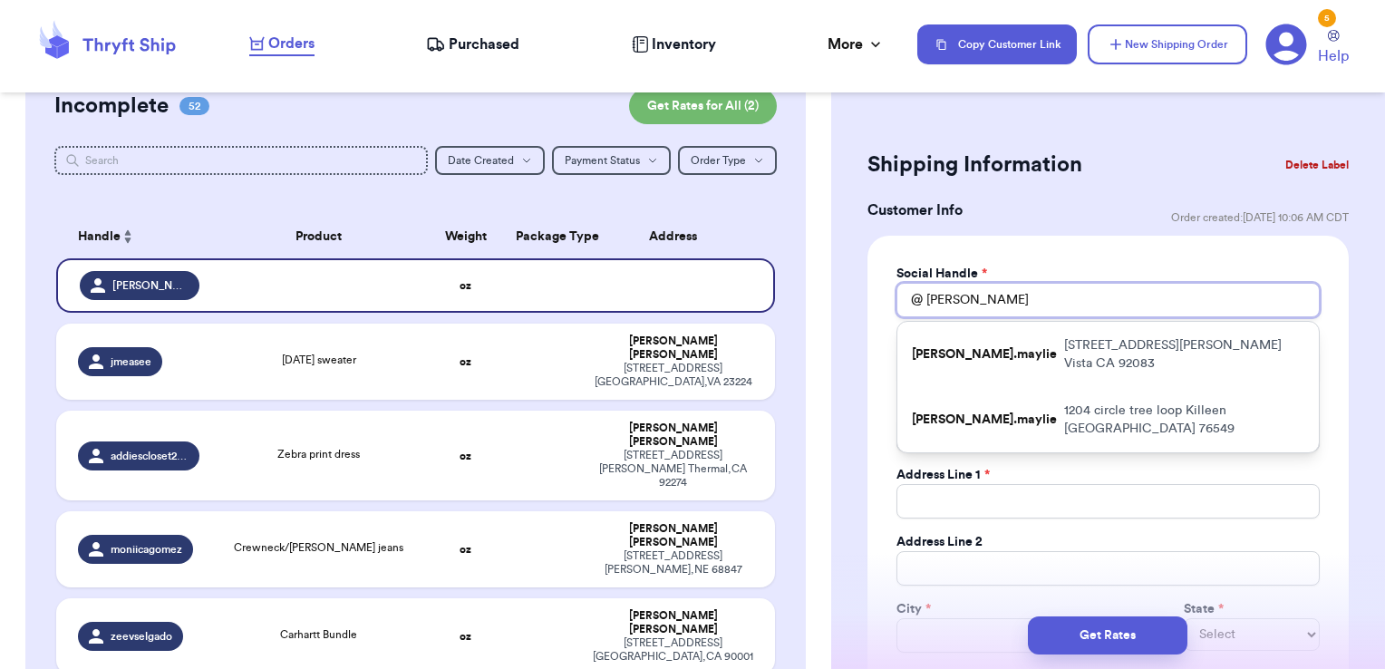
scroll to position [0, 0]
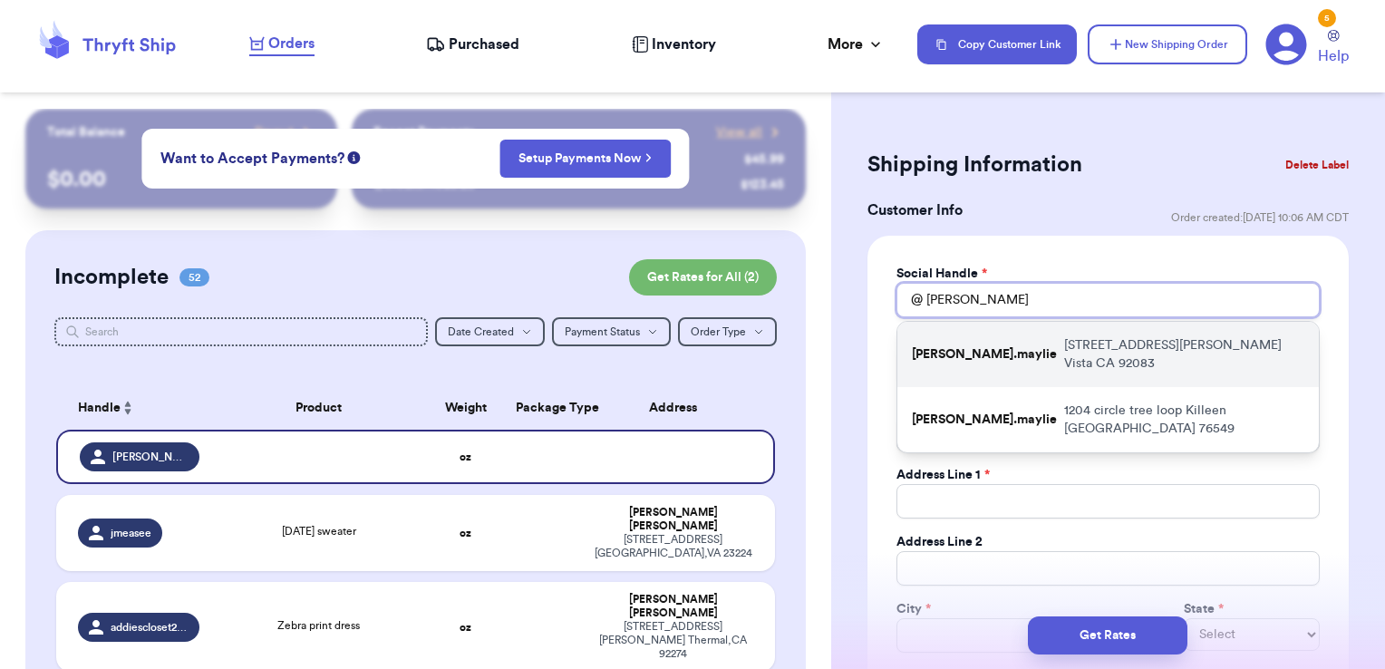
type input "cru"
type input "cr"
type input "c"
